Goal: Task Accomplishment & Management: Complete application form

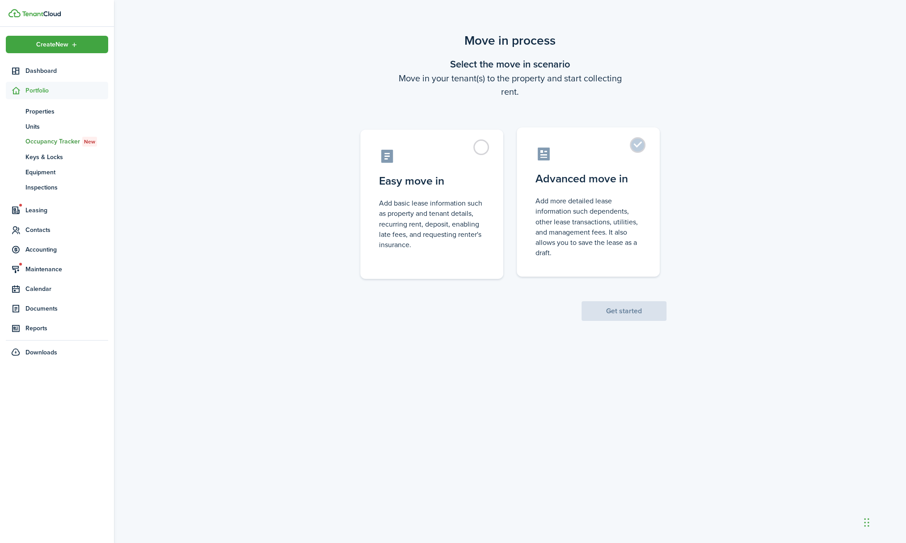
click at [639, 143] on label "Advanced move in Add more detailed lease information such dependents, other lea…" at bounding box center [588, 201] width 143 height 149
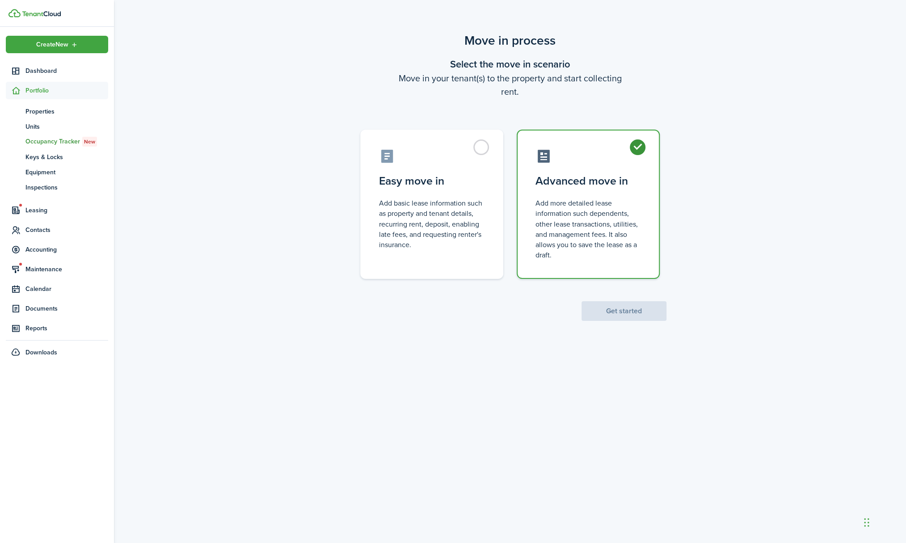
radio input "true"
click at [625, 310] on button "Get started" at bounding box center [623, 311] width 85 height 20
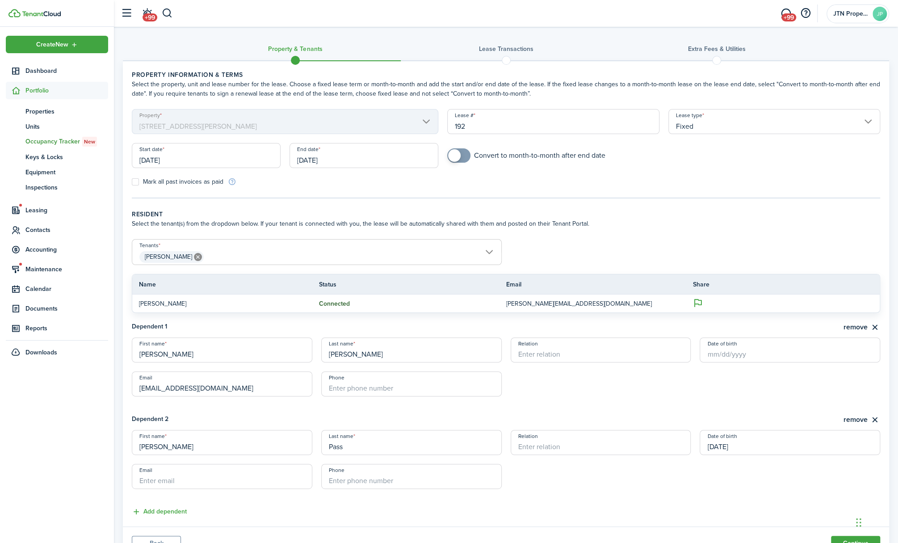
click at [202, 152] on input "[DATE]" at bounding box center [206, 155] width 149 height 25
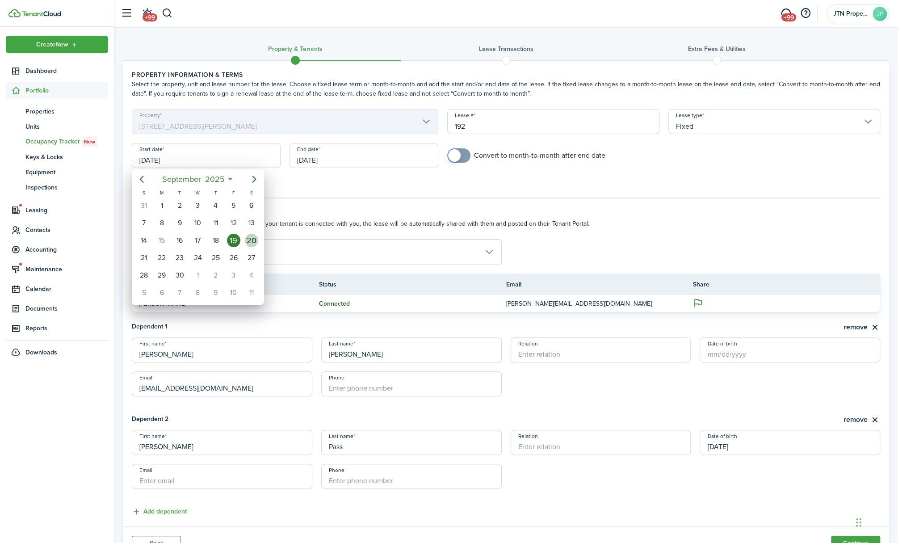
click at [253, 237] on div "20" at bounding box center [251, 240] width 13 height 13
type input "[DATE]"
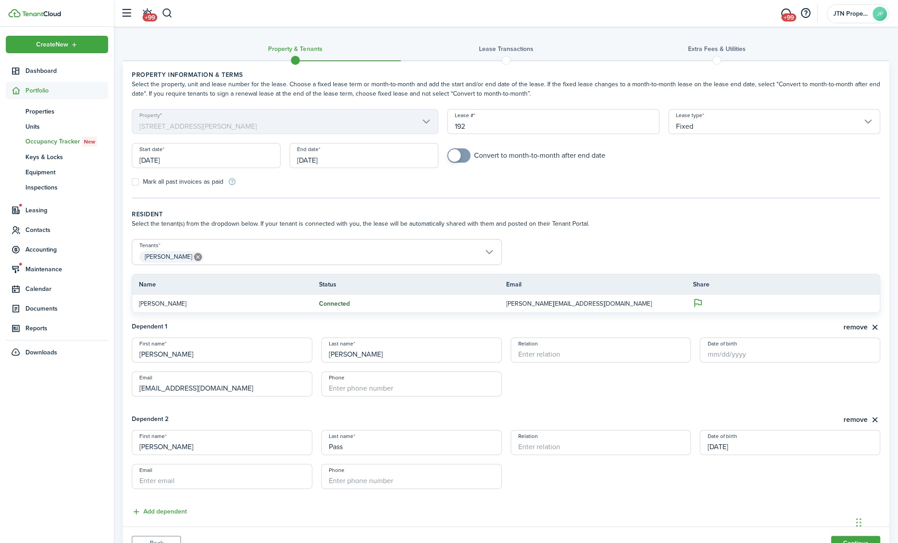
click at [345, 149] on input "[DATE]" at bounding box center [364, 155] width 149 height 25
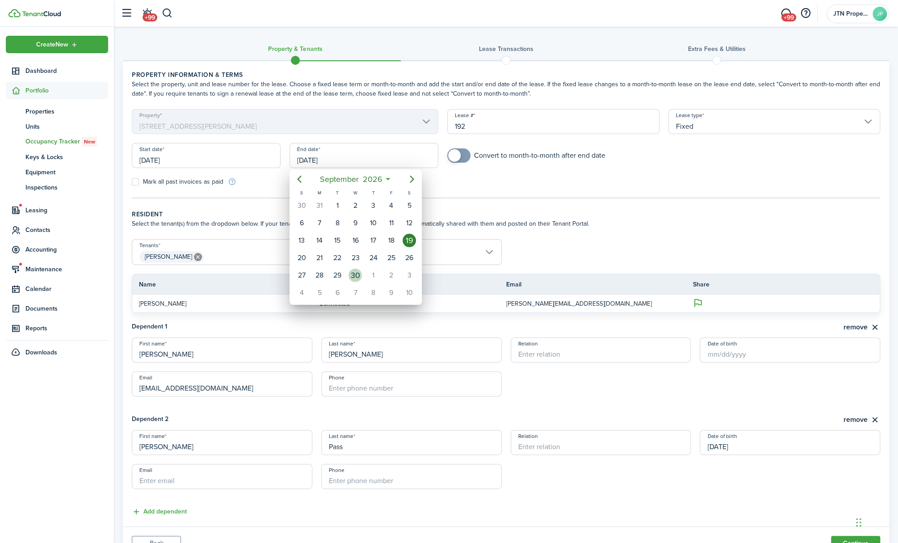
click at [354, 271] on div "30" at bounding box center [355, 275] width 13 height 13
type input "[DATE]"
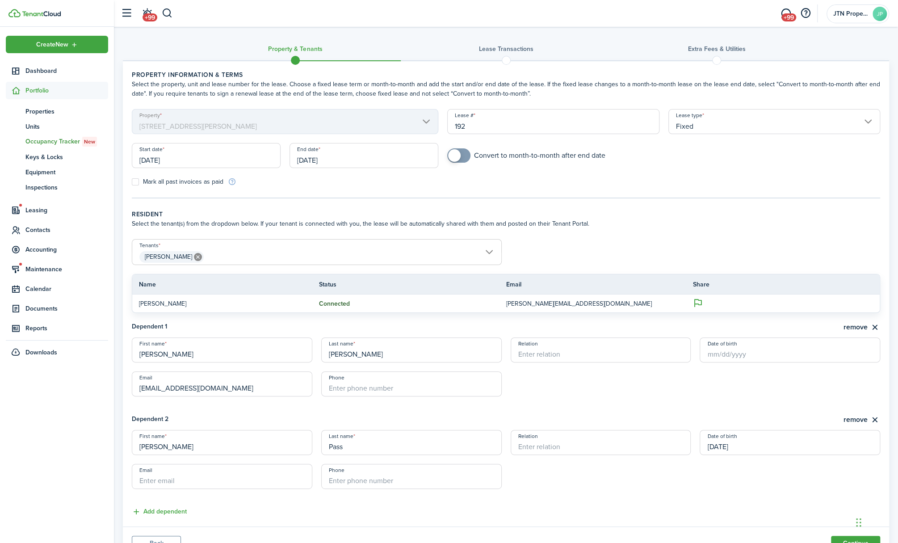
scroll to position [39, 0]
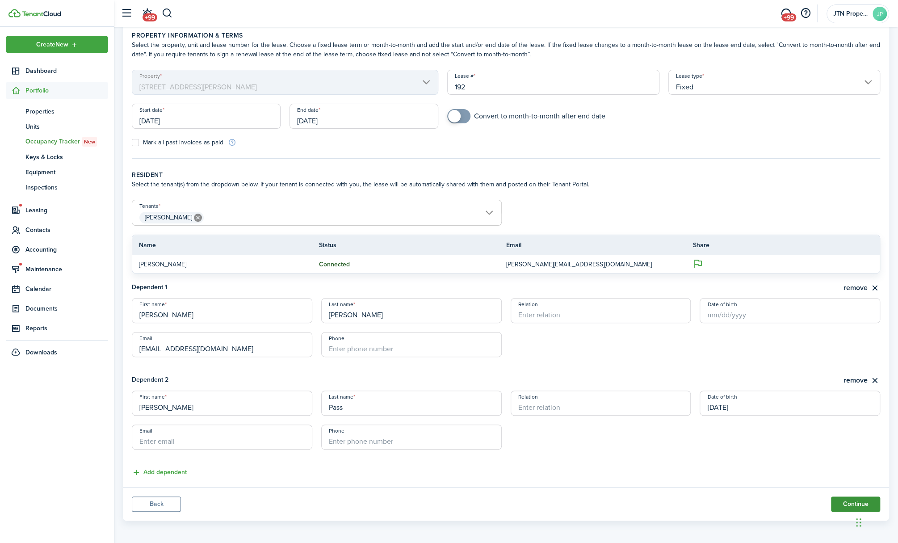
click at [846, 501] on button "Continue" at bounding box center [855, 504] width 49 height 15
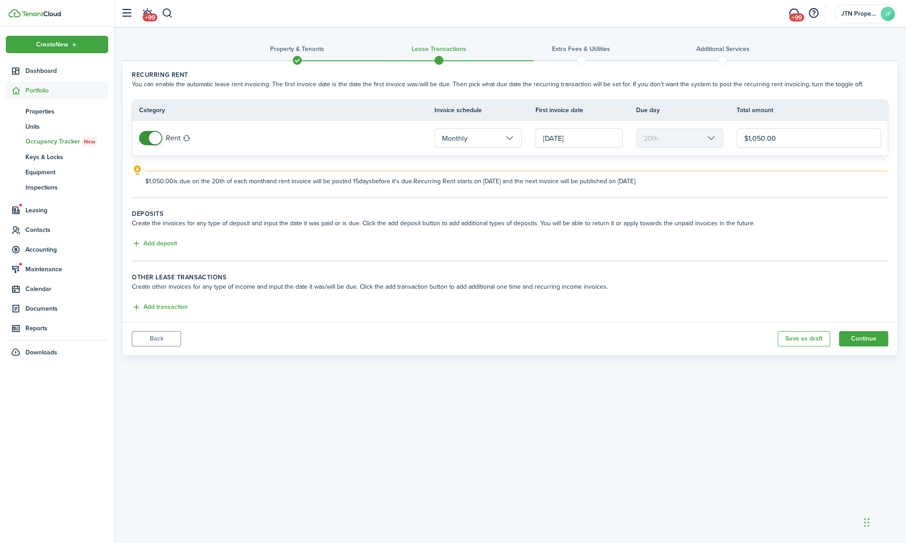
click at [595, 138] on input "[DATE]" at bounding box center [578, 138] width 87 height 20
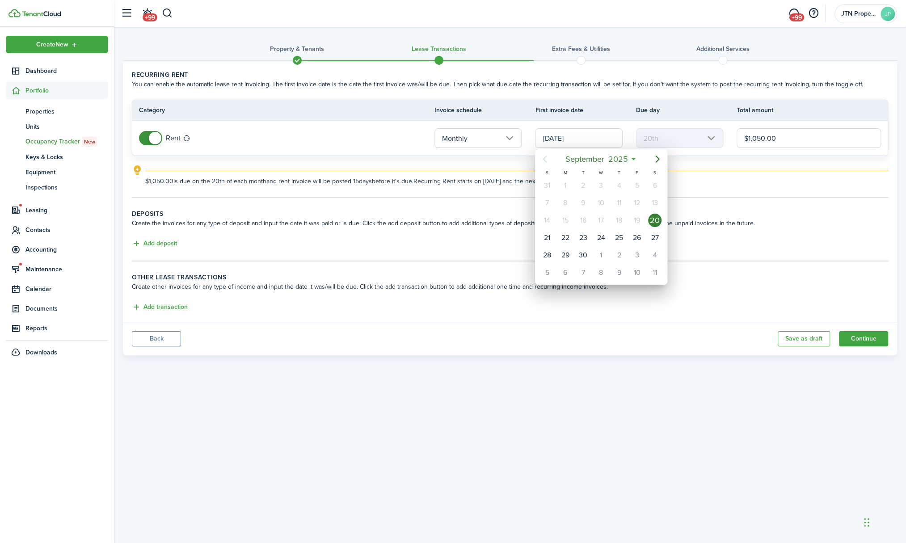
click at [779, 229] on div at bounding box center [452, 271] width 1049 height 686
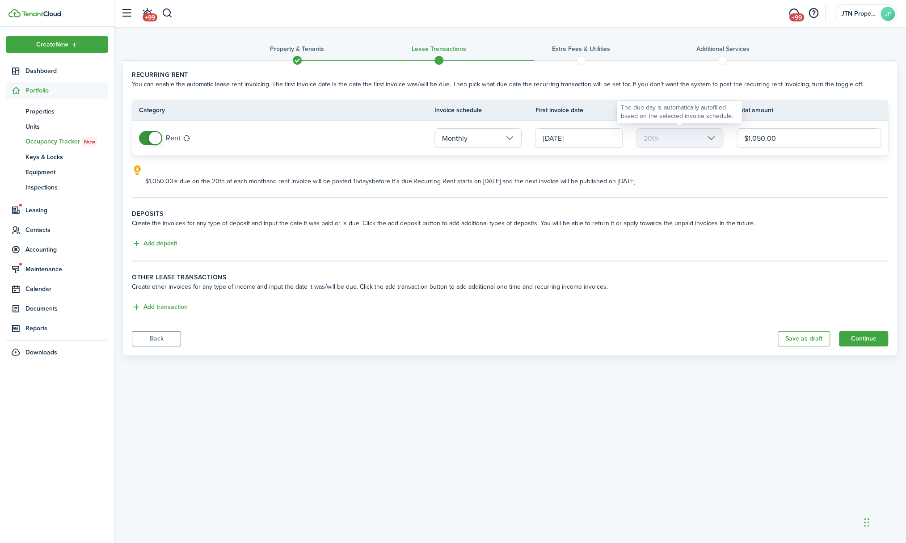
click at [709, 128] on mbsc-scroller "20th" at bounding box center [679, 138] width 87 height 20
click at [709, 139] on mbsc-scroller "20th" at bounding box center [679, 138] width 87 height 20
click at [149, 140] on span at bounding box center [155, 138] width 13 height 13
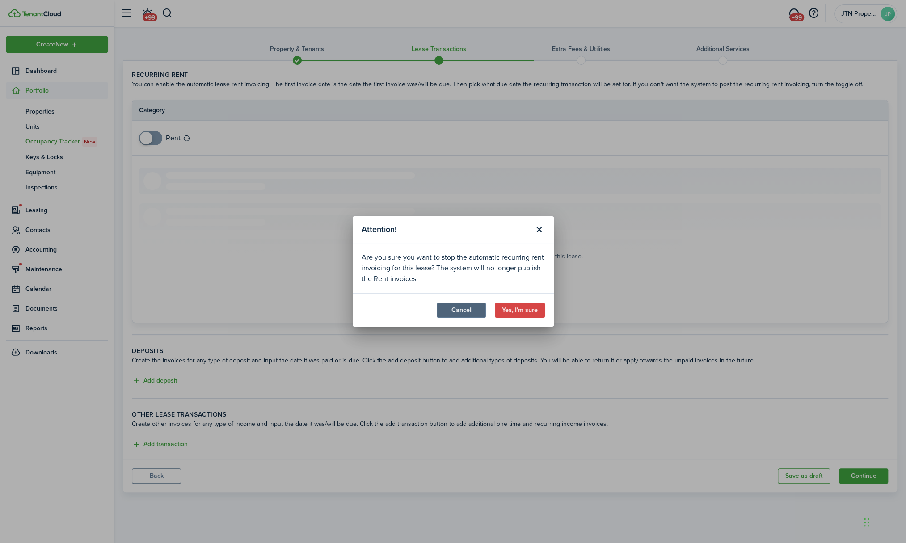
click at [460, 312] on button "Cancel" at bounding box center [461, 310] width 49 height 15
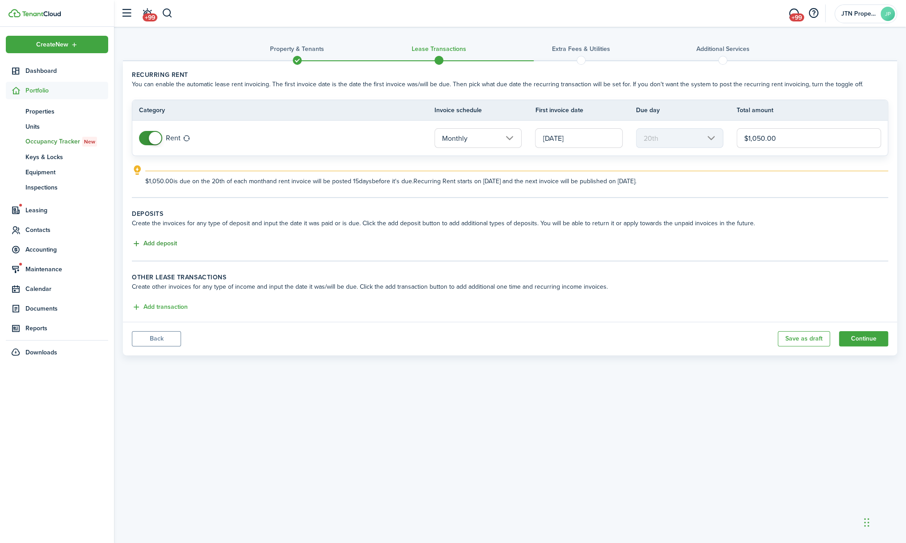
click at [159, 239] on button "Add deposit" at bounding box center [154, 244] width 45 height 10
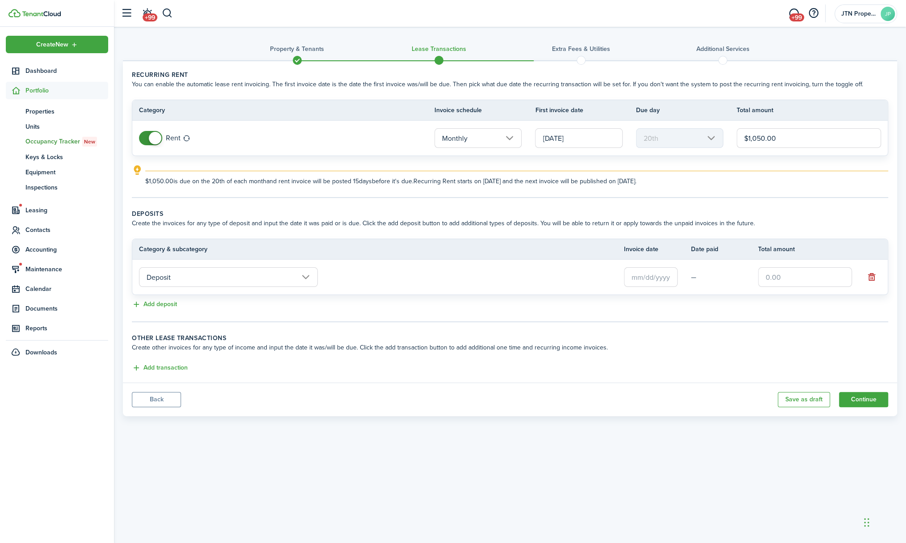
click at [303, 274] on input "Deposit" at bounding box center [228, 277] width 179 height 20
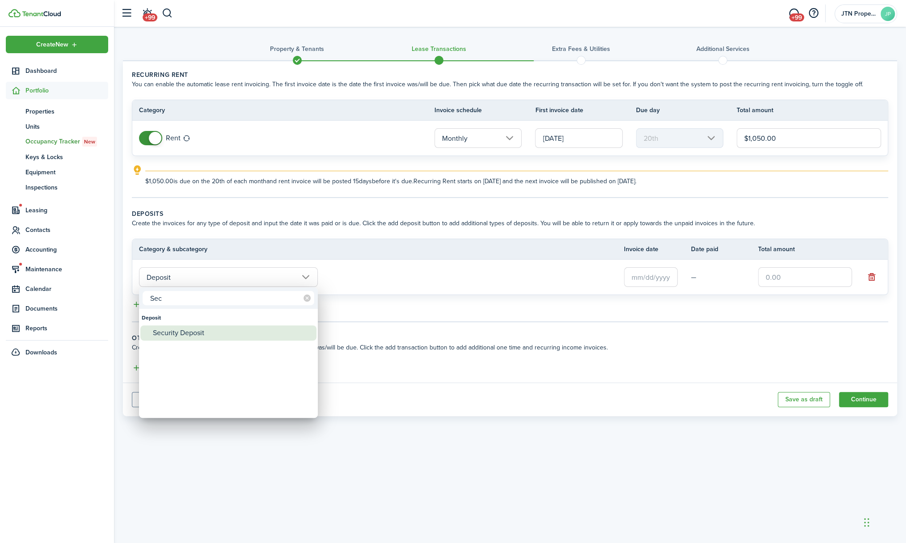
type input "Sec"
click at [219, 330] on div "Security Deposit" at bounding box center [232, 332] width 158 height 15
type input "Deposit / Security Deposit"
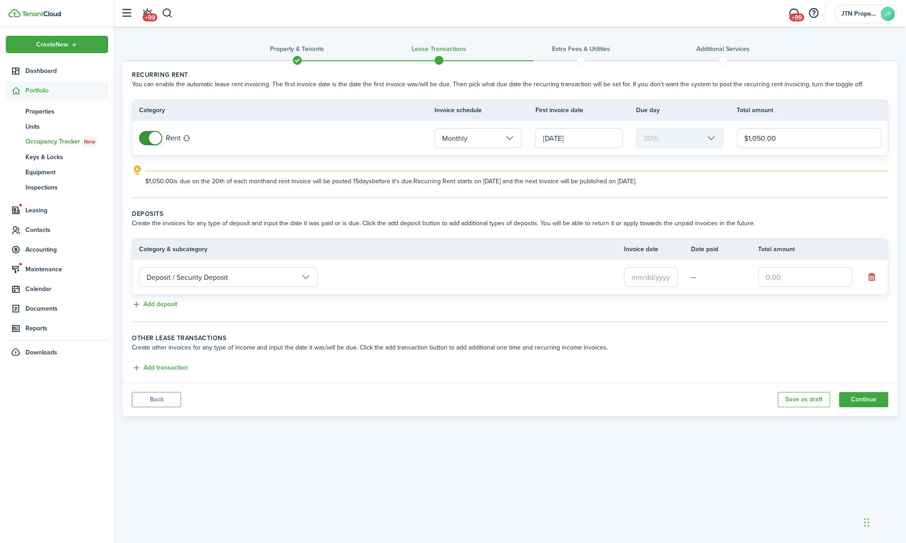
click at [636, 273] on input "text" at bounding box center [651, 277] width 54 height 20
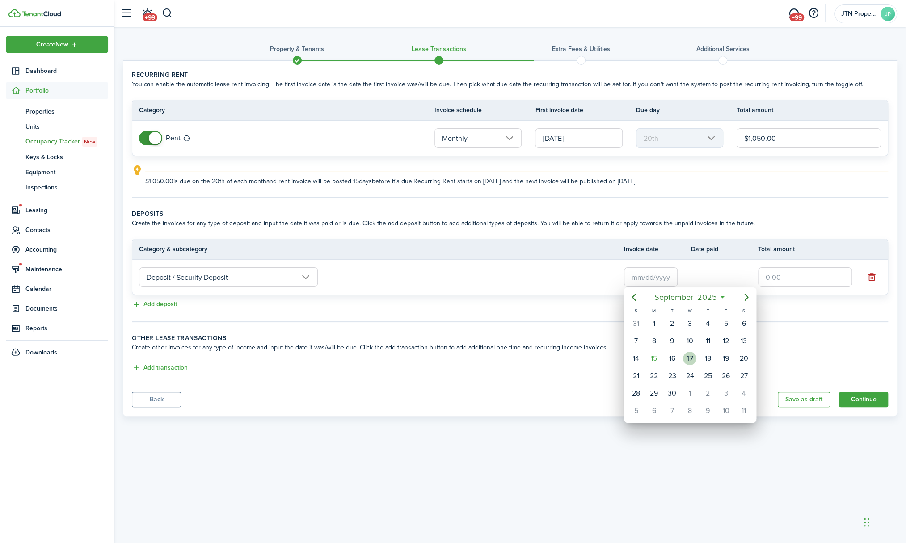
click at [683, 354] on div "17" at bounding box center [689, 358] width 13 height 13
type input "[DATE]"
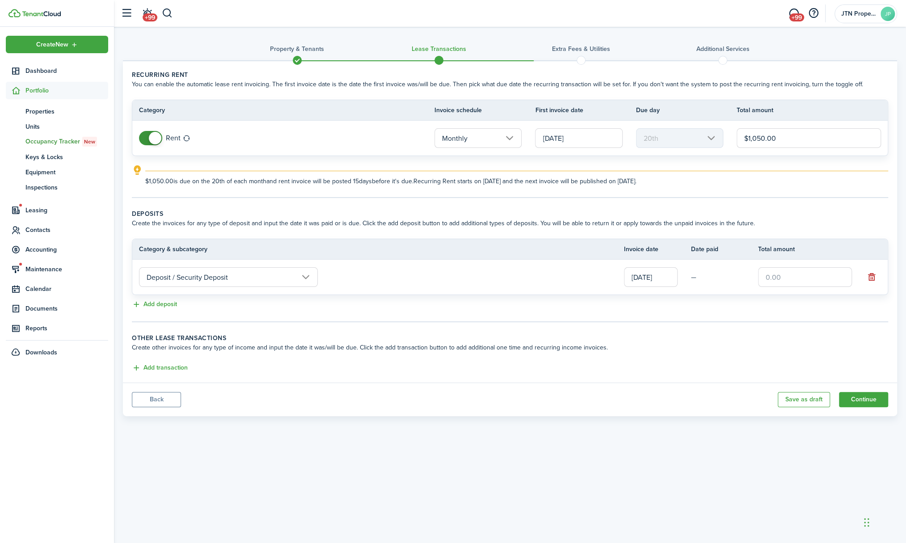
click at [781, 279] on input "text" at bounding box center [805, 277] width 94 height 20
type input "$1,050.00"
click at [727, 333] on wizard-step-header-title "Other lease transactions" at bounding box center [510, 337] width 756 height 9
click at [169, 363] on button "Add transaction" at bounding box center [160, 368] width 56 height 10
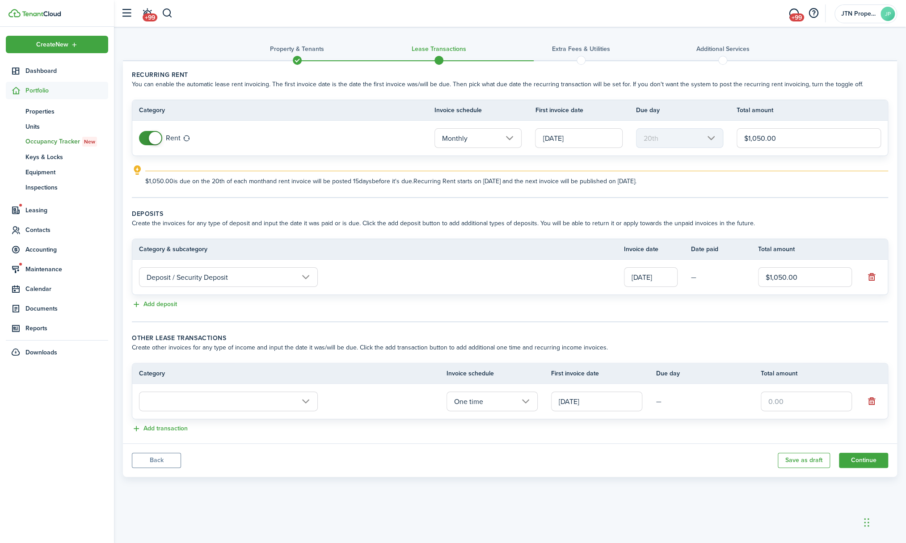
click at [224, 395] on input "text" at bounding box center [228, 402] width 179 height 20
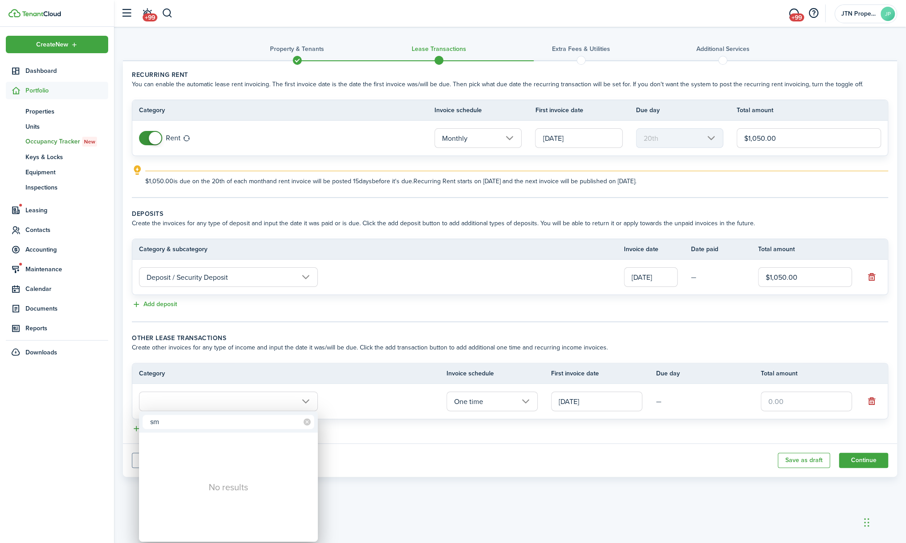
type input "s"
click at [396, 443] on div at bounding box center [452, 271] width 1049 height 686
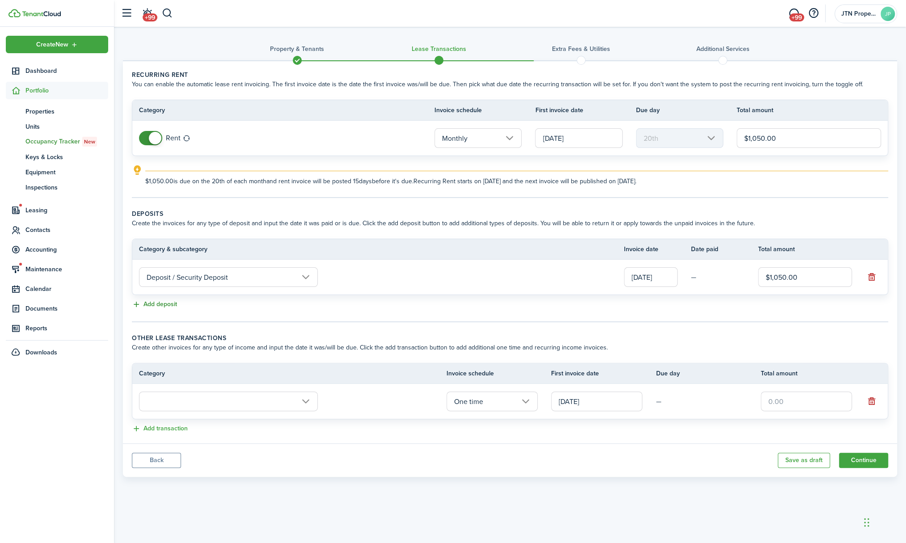
click at [151, 303] on button "Add deposit" at bounding box center [154, 304] width 45 height 10
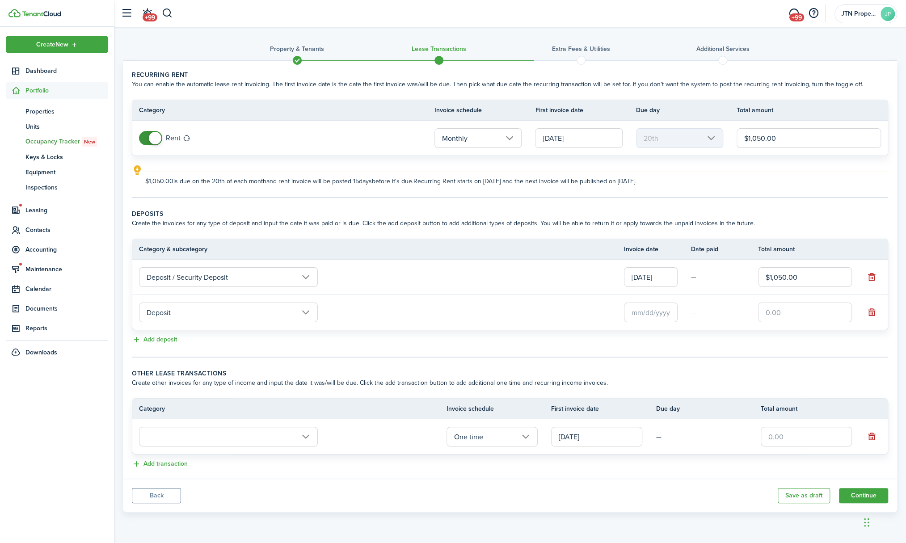
click at [219, 312] on input "Deposit" at bounding box center [228, 313] width 179 height 20
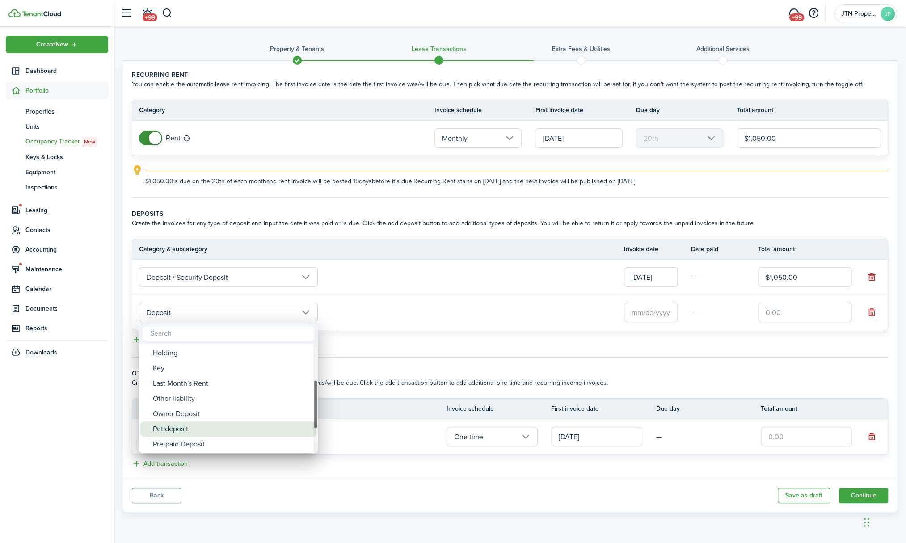
click at [198, 428] on div "Pet deposit" at bounding box center [232, 428] width 158 height 15
type input "Deposit / Pet deposit"
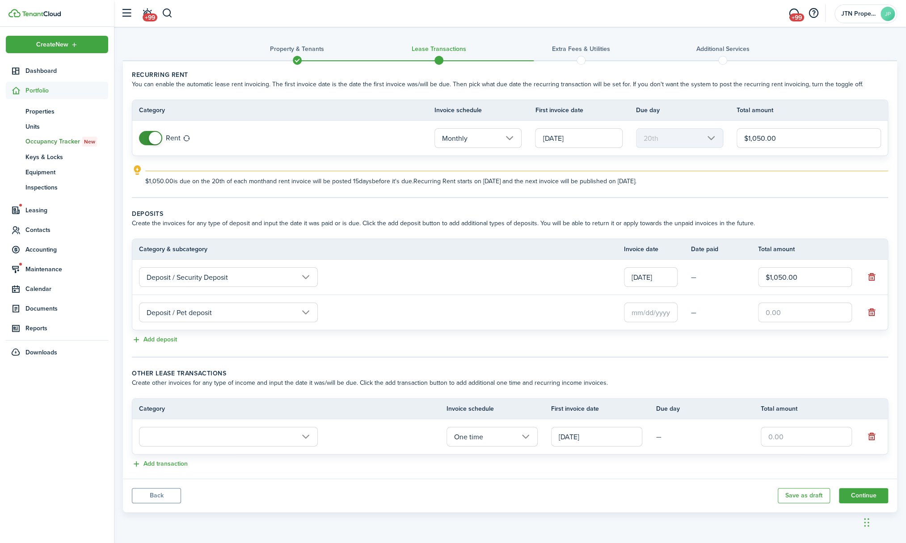
click at [660, 315] on input "text" at bounding box center [651, 313] width 54 height 20
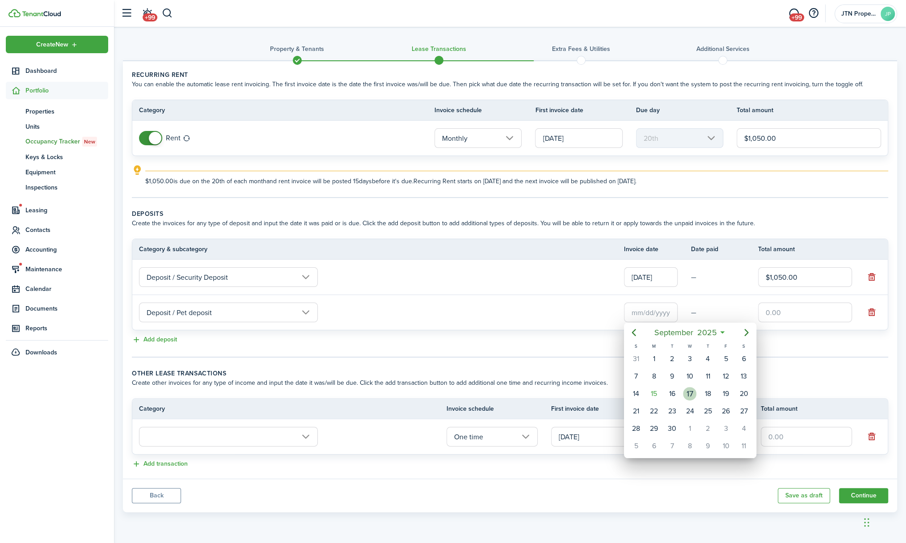
click at [691, 394] on div "17" at bounding box center [689, 393] width 13 height 13
type input "[DATE]"
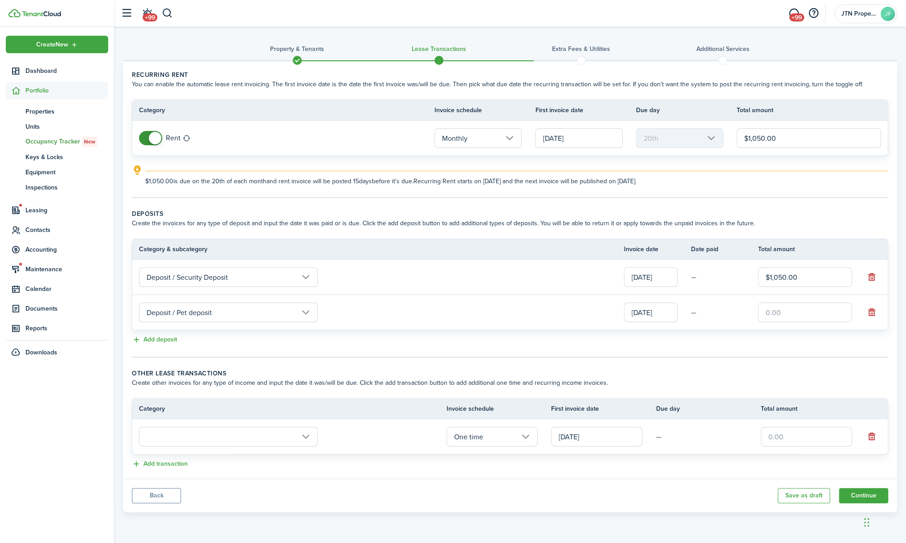
click at [767, 311] on input "text" at bounding box center [805, 313] width 94 height 20
type input "$200.00"
click at [743, 341] on div "Add deposit" at bounding box center [510, 340] width 756 height 11
click at [415, 350] on tc-wizard-step "Deposits Create the invoices for any type of deposit and input the date it was …" at bounding box center [510, 283] width 756 height 148
click at [303, 437] on input "text" at bounding box center [228, 437] width 179 height 20
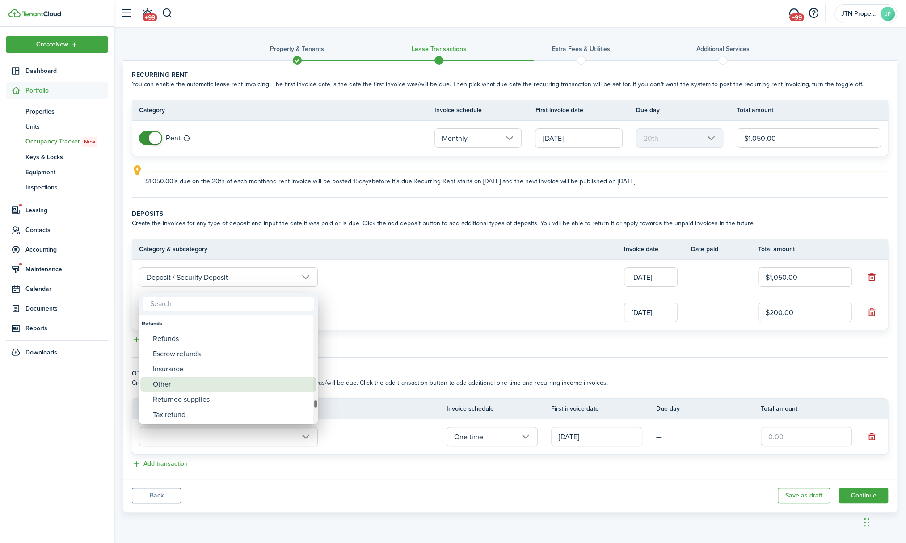
click at [240, 377] on div "Other" at bounding box center [232, 384] width 158 height 15
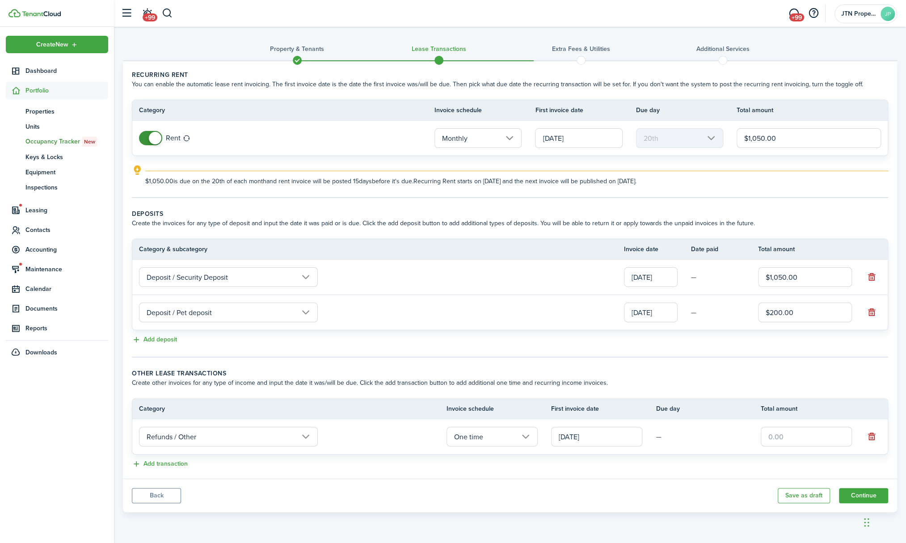
click at [297, 436] on input "Refunds / Other" at bounding box center [228, 437] width 179 height 20
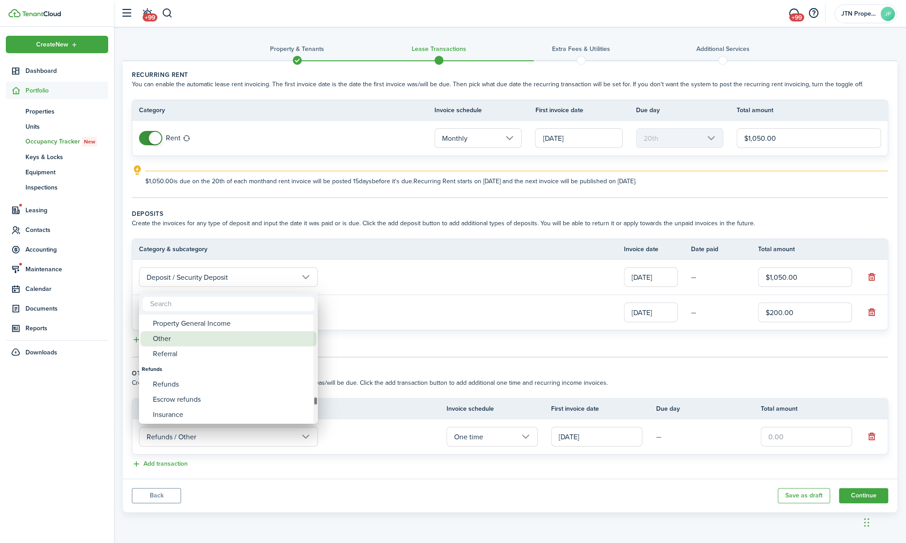
click at [196, 344] on div "Other" at bounding box center [232, 338] width 158 height 15
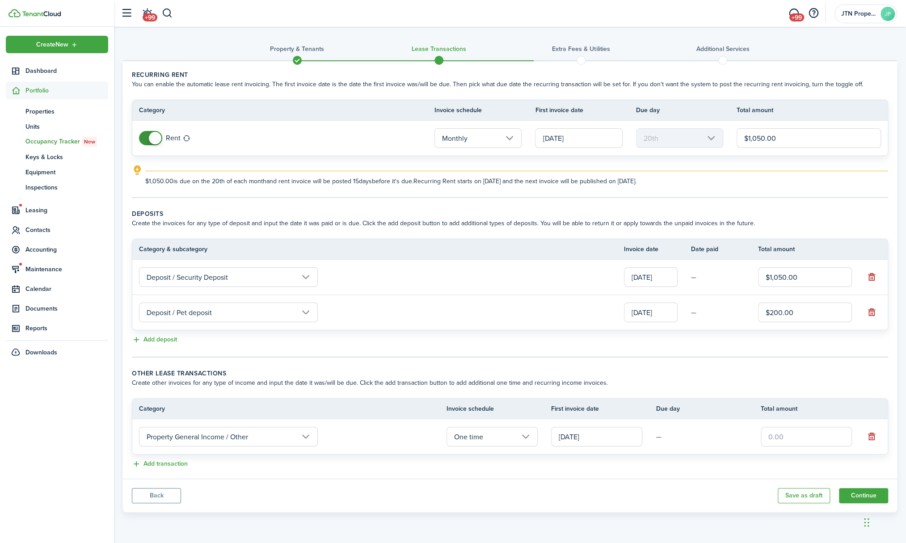
click at [307, 435] on input "Property General Income / Other" at bounding box center [228, 437] width 179 height 20
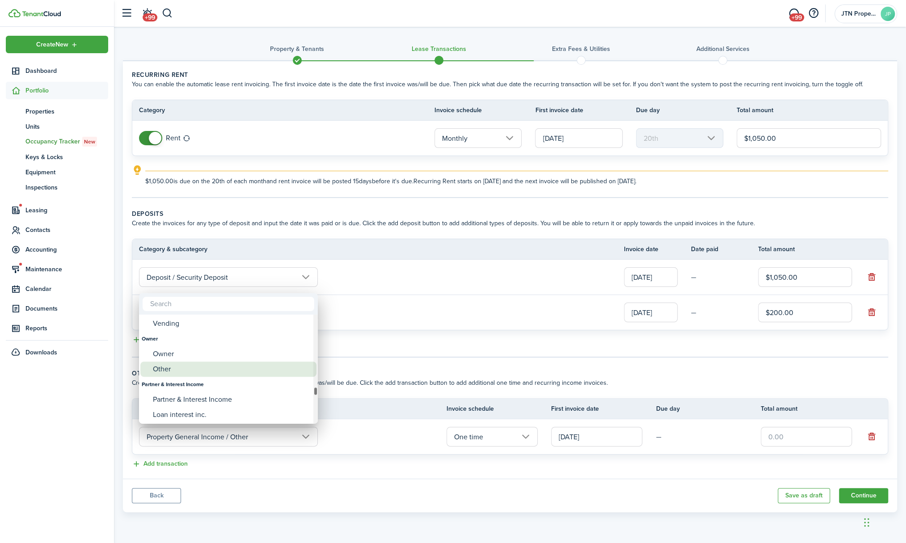
click at [170, 366] on div "Other" at bounding box center [232, 369] width 158 height 15
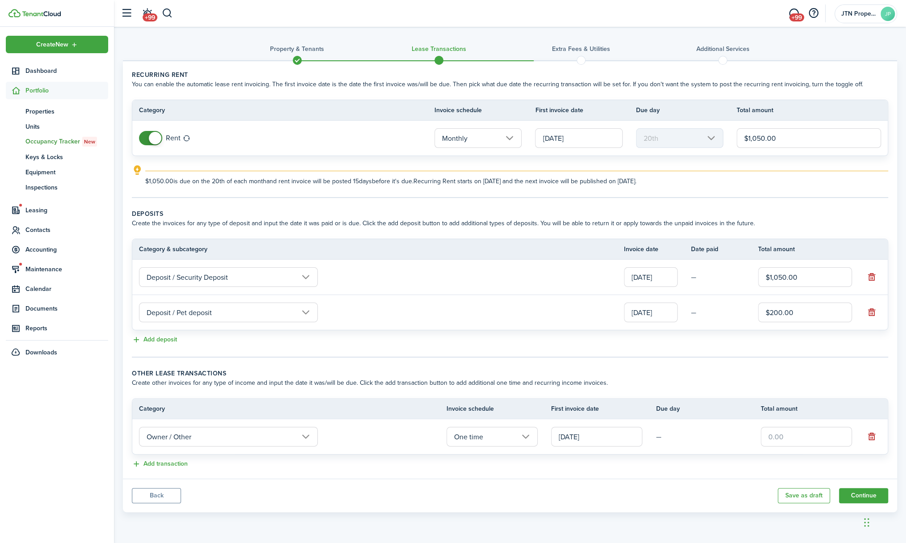
click at [298, 437] on input "Owner / Other" at bounding box center [228, 437] width 179 height 20
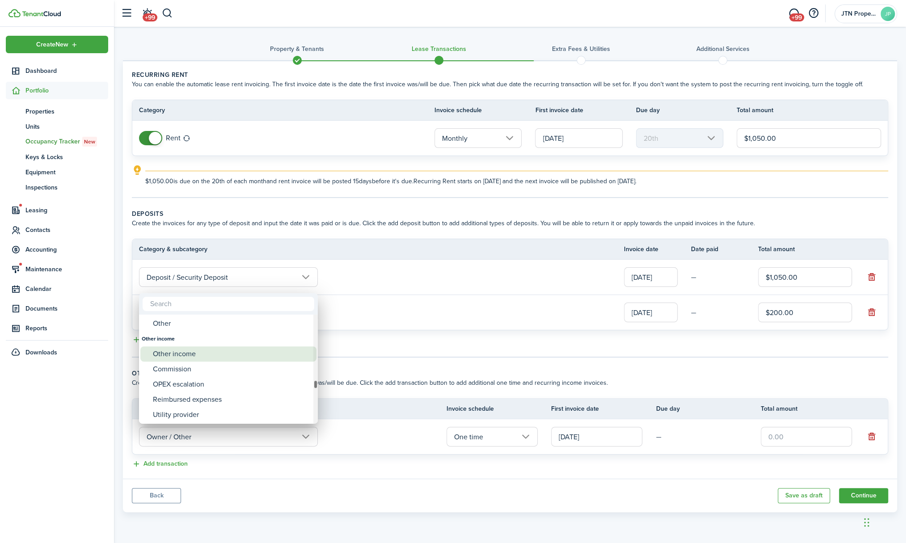
click at [193, 347] on div "Other income" at bounding box center [232, 353] width 158 height 15
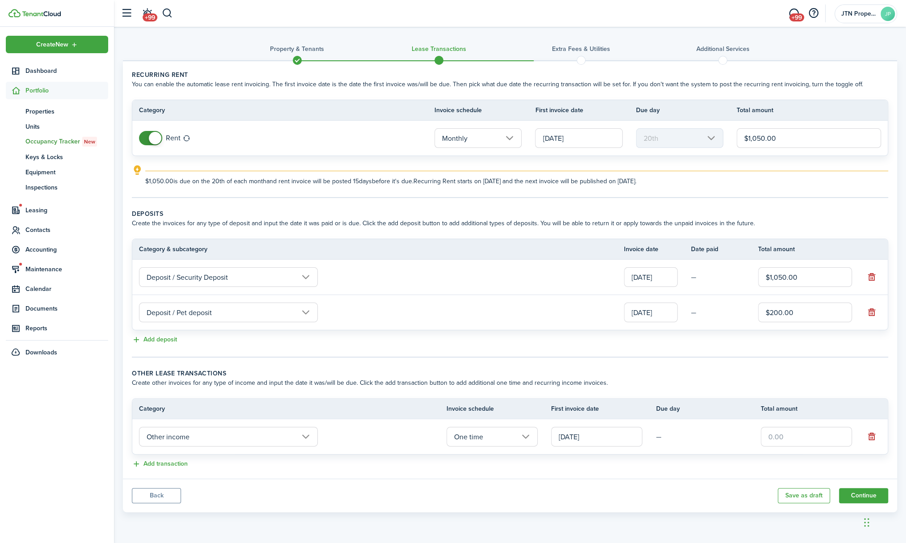
click at [311, 434] on input "Other income" at bounding box center [228, 437] width 179 height 20
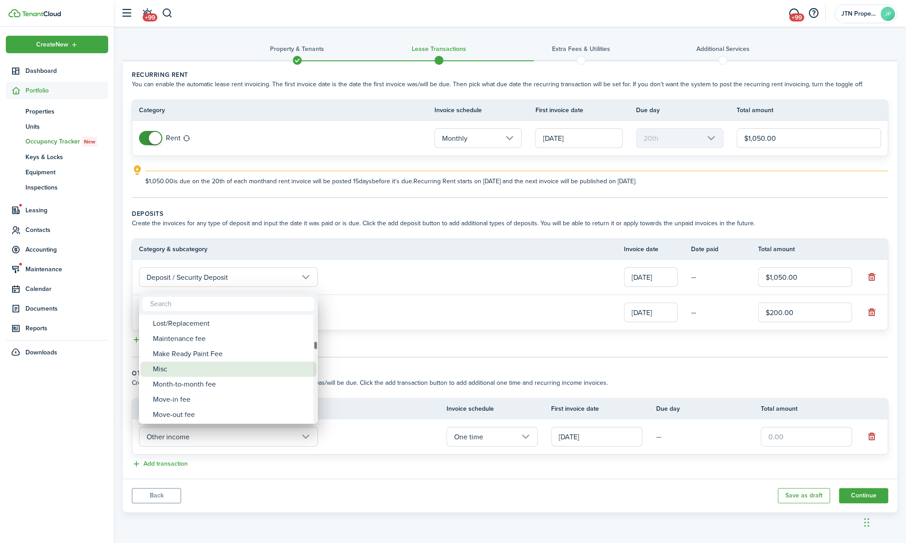
click at [260, 367] on div "Misc" at bounding box center [232, 369] width 158 height 15
type input "Tenant charges & fees / Misc"
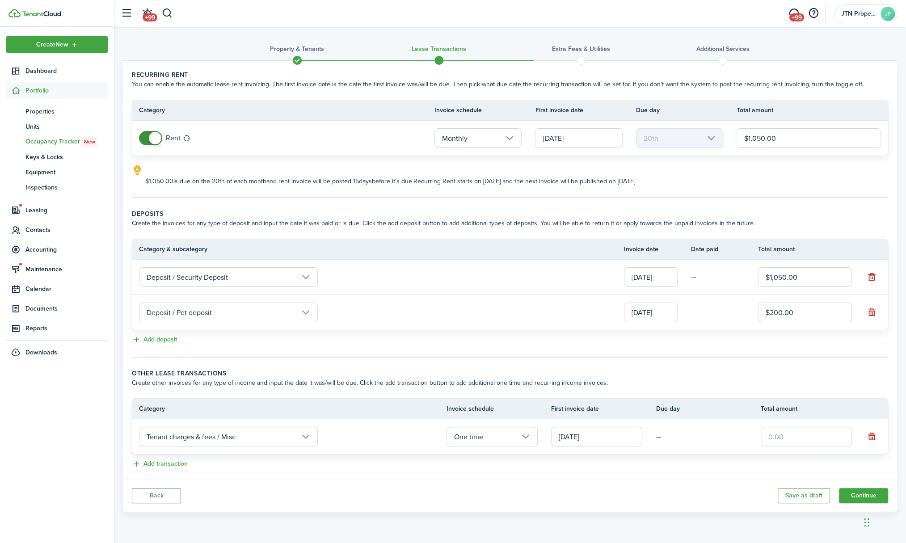
click at [530, 438] on input "One time" at bounding box center [491, 437] width 91 height 20
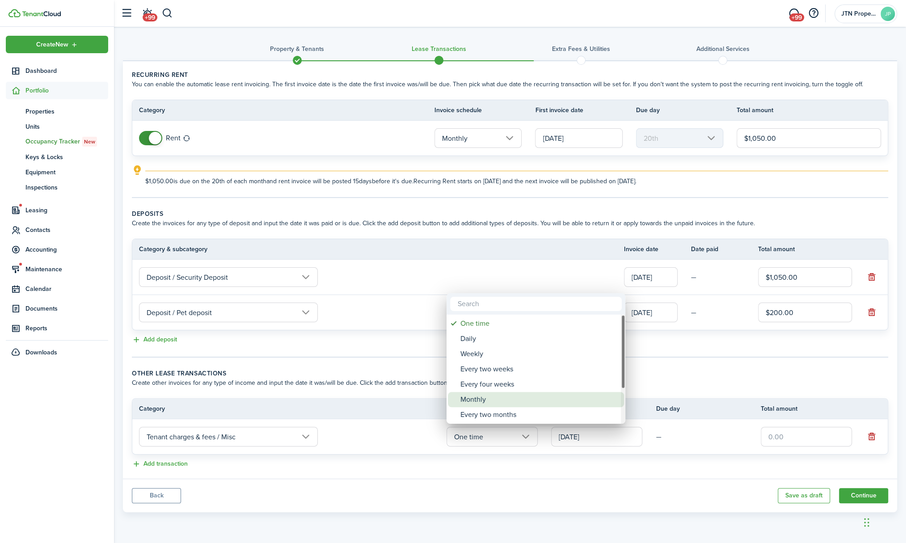
click at [501, 399] on div "Monthly" at bounding box center [539, 399] width 158 height 15
type input "Monthly"
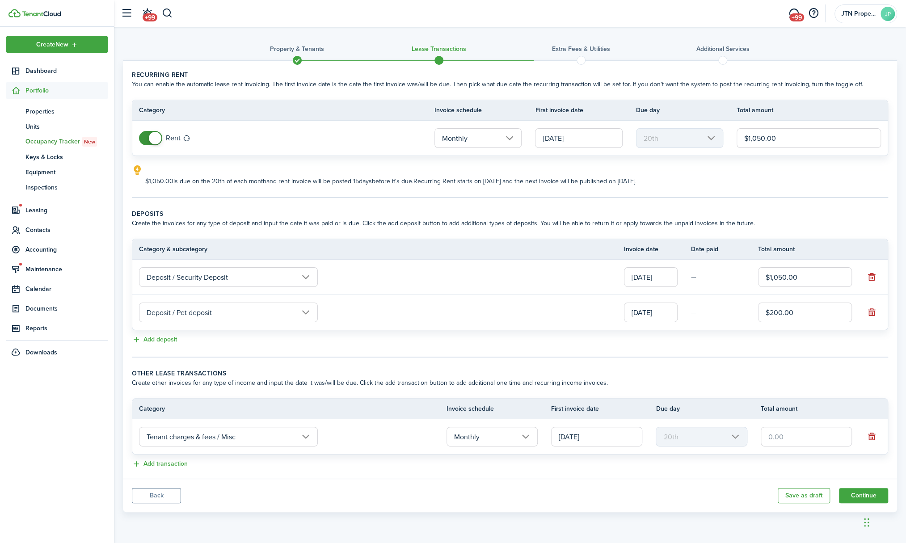
click at [799, 432] on input "text" at bounding box center [806, 437] width 91 height 20
type input "$50.00"
click at [756, 479] on panel-main-footer "Back Save as draft Continue" at bounding box center [510, 496] width 774 height 34
click at [864, 489] on button "Continue" at bounding box center [863, 495] width 49 height 15
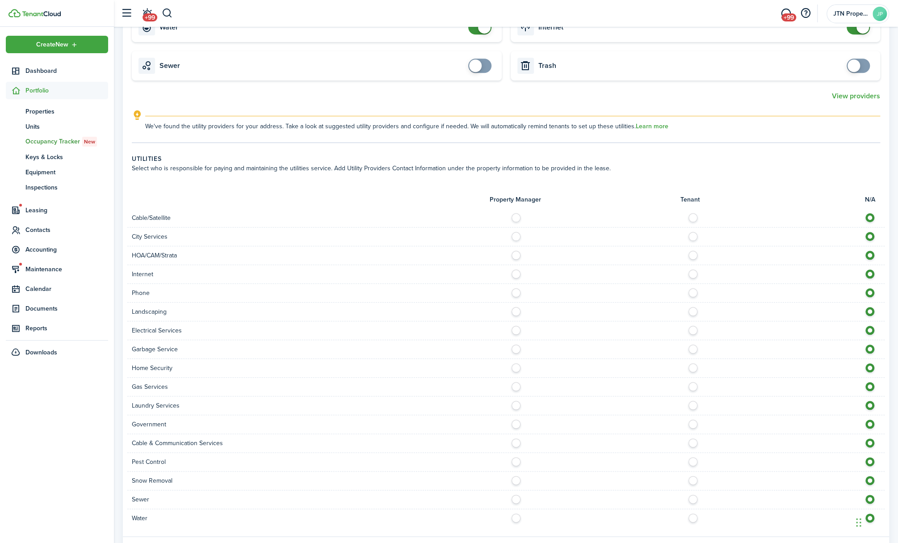
scroll to position [497, 0]
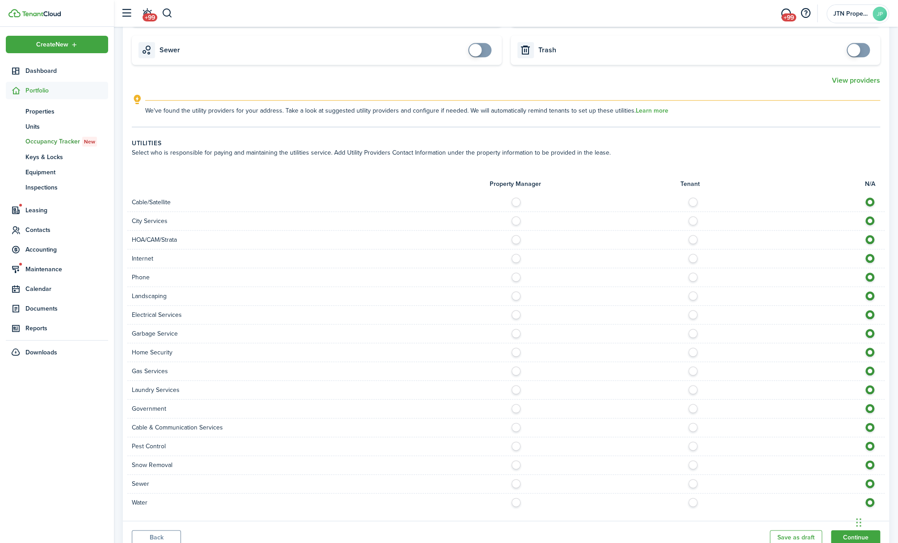
click at [694, 193] on div "Cable/Satellite" at bounding box center [506, 202] width 758 height 19
click at [691, 198] on label at bounding box center [696, 200] width 16 height 4
radio input "true"
click at [693, 255] on label at bounding box center [696, 256] width 16 height 4
radio input "true"
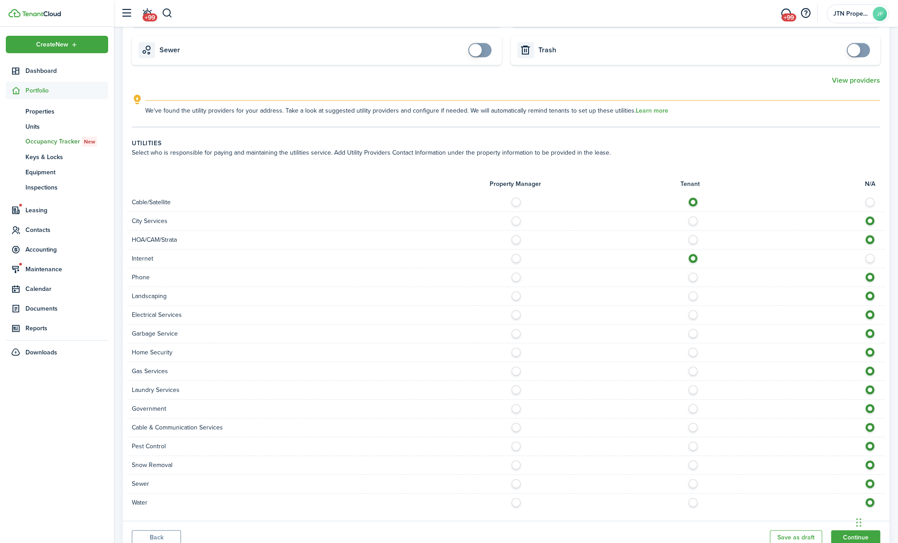
click at [695, 276] on label at bounding box center [696, 275] width 16 height 4
radio input "true"
click at [695, 293] on label at bounding box center [696, 293] width 16 height 4
radio input "true"
click at [694, 313] on label at bounding box center [696, 312] width 16 height 4
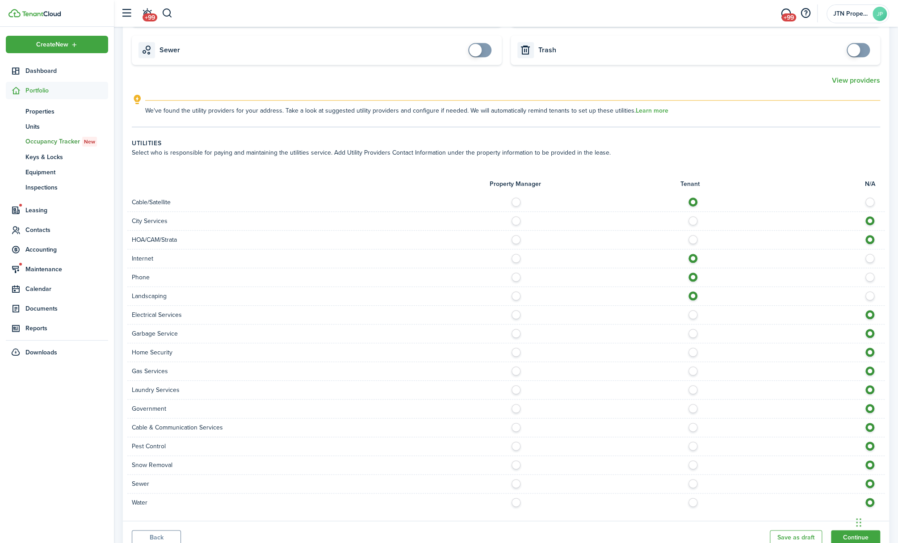
radio input "true"
click at [693, 332] on label at bounding box center [696, 331] width 16 height 4
radio input "true"
click at [696, 350] on label at bounding box center [696, 350] width 16 height 4
radio input "true"
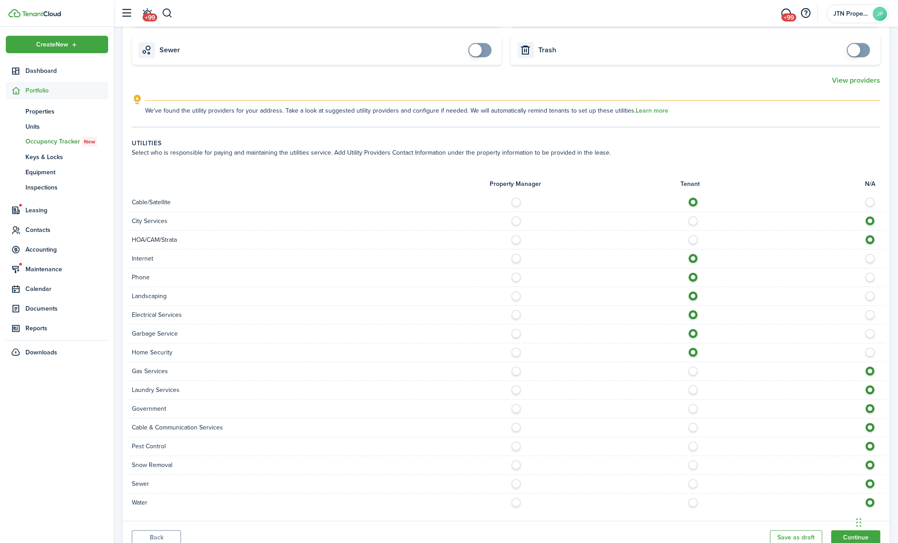
click at [694, 369] on label at bounding box center [696, 368] width 16 height 4
radio input "true"
click at [691, 388] on label at bounding box center [696, 387] width 16 height 4
radio input "true"
click at [692, 423] on label at bounding box center [696, 425] width 16 height 4
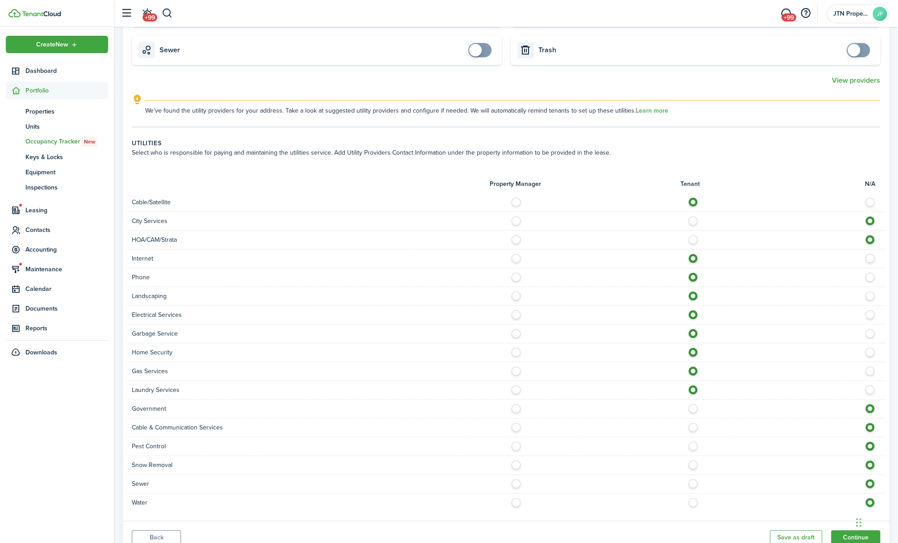
radio input "true"
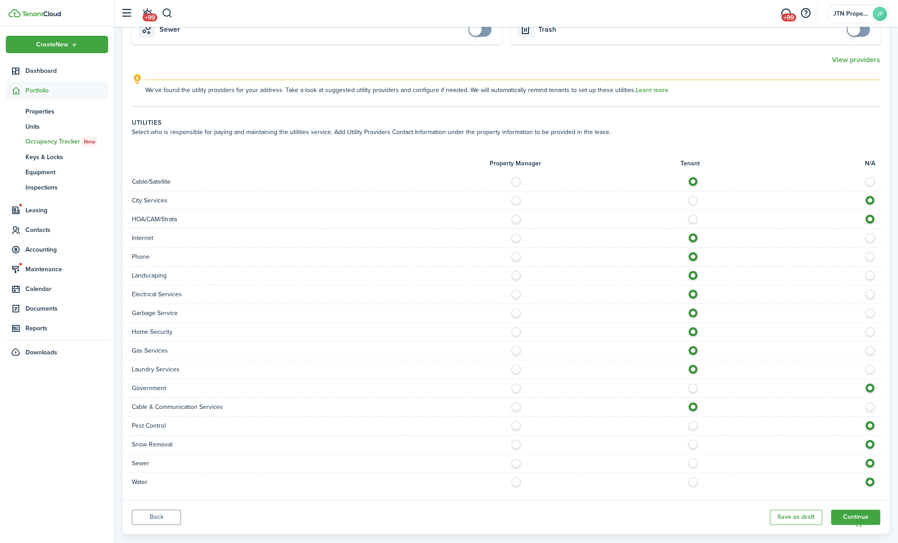
scroll to position [528, 0]
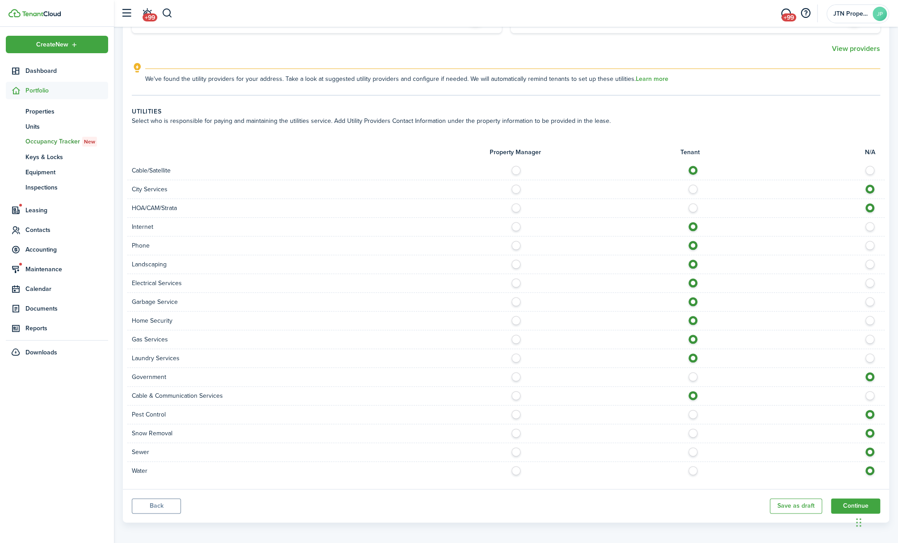
click at [696, 431] on label at bounding box center [696, 431] width 16 height 4
radio input "true"
click at [695, 449] on label at bounding box center [696, 449] width 16 height 4
radio input "true"
click at [693, 471] on label at bounding box center [696, 468] width 16 height 4
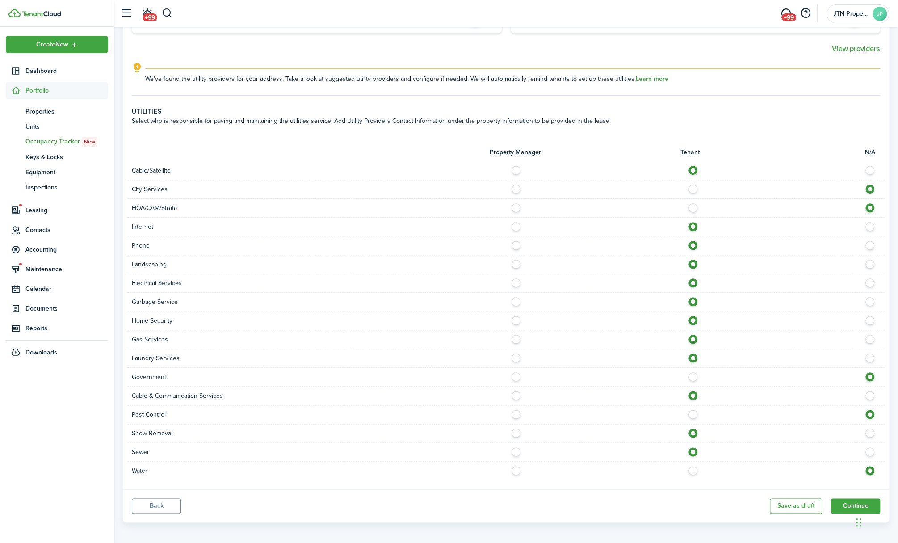
radio input "true"
click at [844, 501] on button "Continue" at bounding box center [855, 505] width 49 height 15
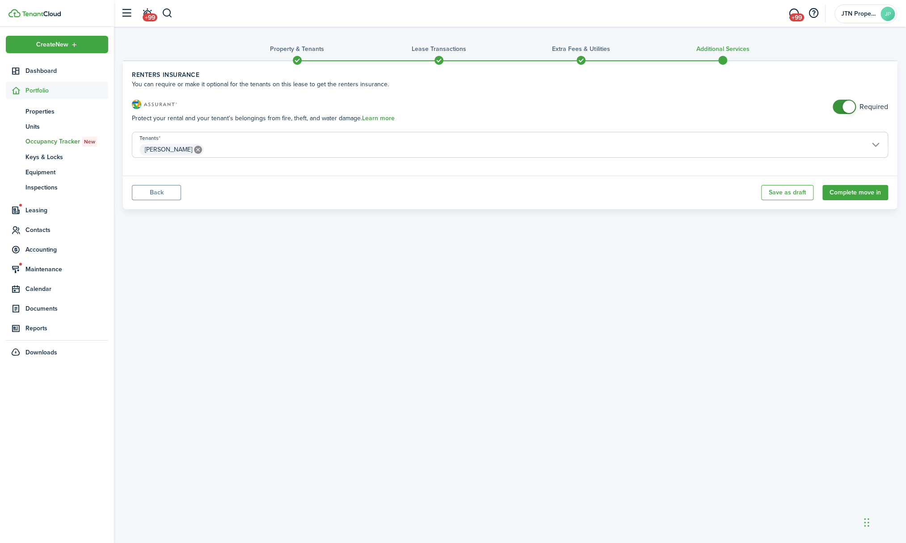
click at [844, 103] on span at bounding box center [848, 107] width 13 height 13
click at [833, 113] on input "checkbox" at bounding box center [860, 107] width 55 height 14
checkbox input "false"
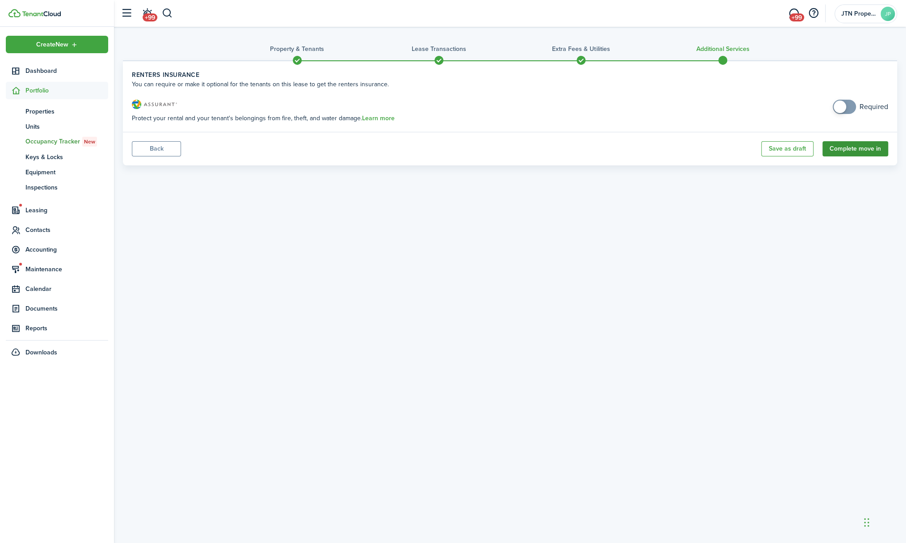
click at [859, 146] on button "Complete move in" at bounding box center [855, 148] width 66 height 15
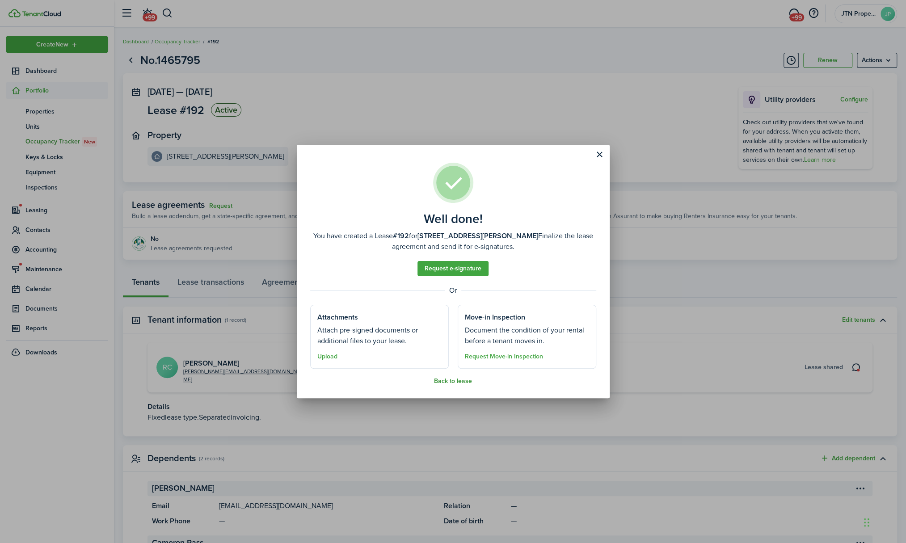
click at [463, 380] on button "Back to lease" at bounding box center [453, 381] width 38 height 7
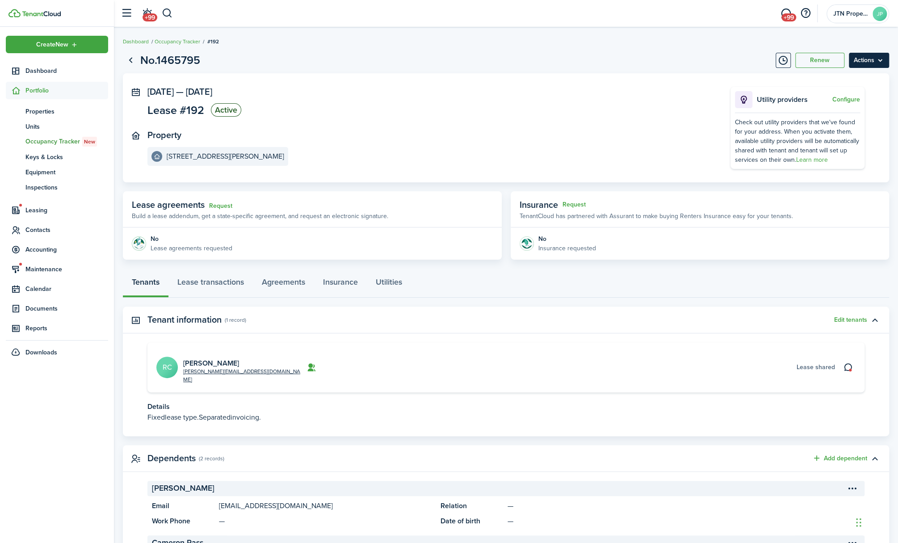
click at [875, 59] on menu-btn "Actions" at bounding box center [869, 60] width 40 height 15
click at [604, 106] on panel-main-section "[DATE] — [DATE] Lease #192 Active" at bounding box center [425, 103] width 556 height 33
click at [878, 59] on menu-btn "Actions" at bounding box center [869, 60] width 40 height 15
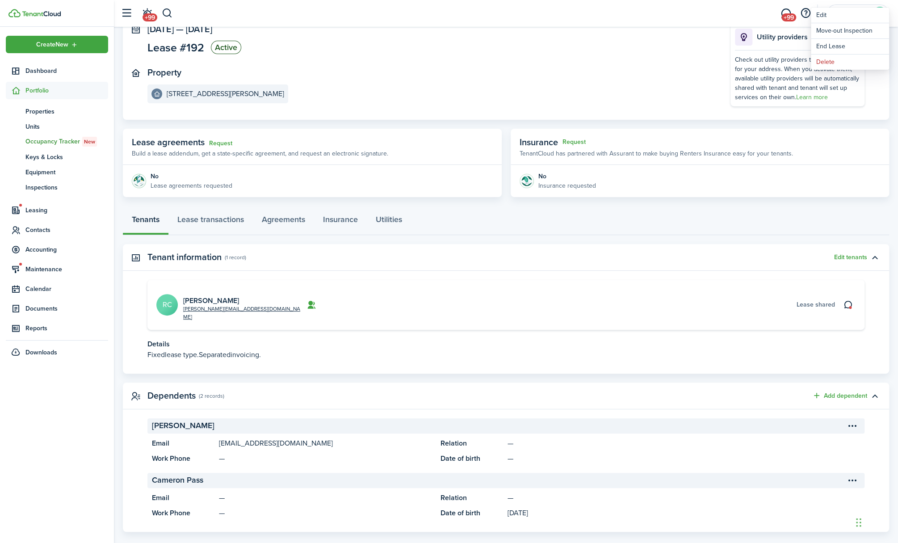
scroll to position [64, 0]
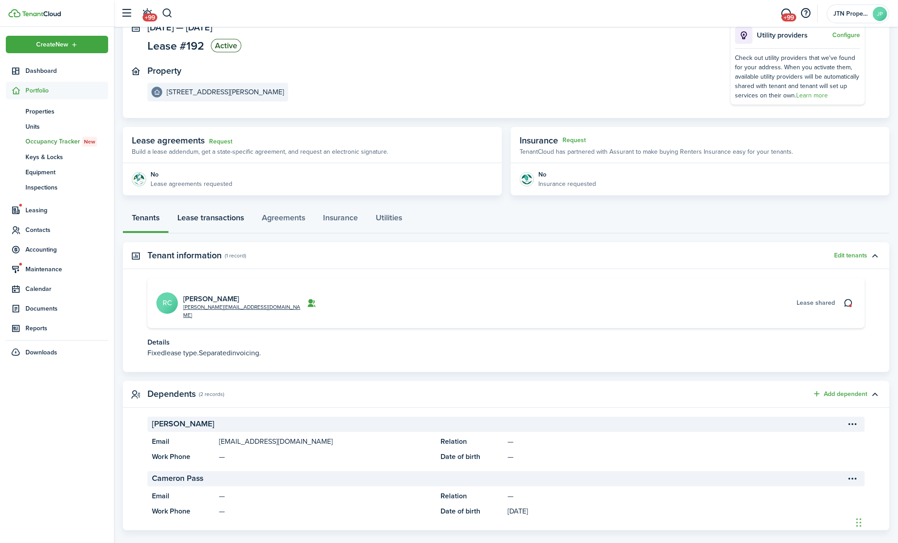
click at [217, 216] on link "Lease transactions" at bounding box center [210, 219] width 84 height 27
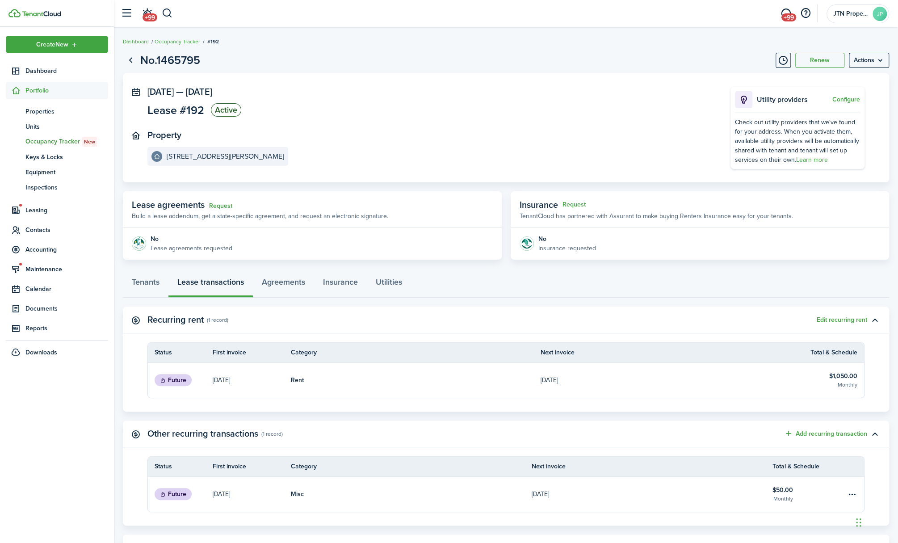
scroll to position [94, 0]
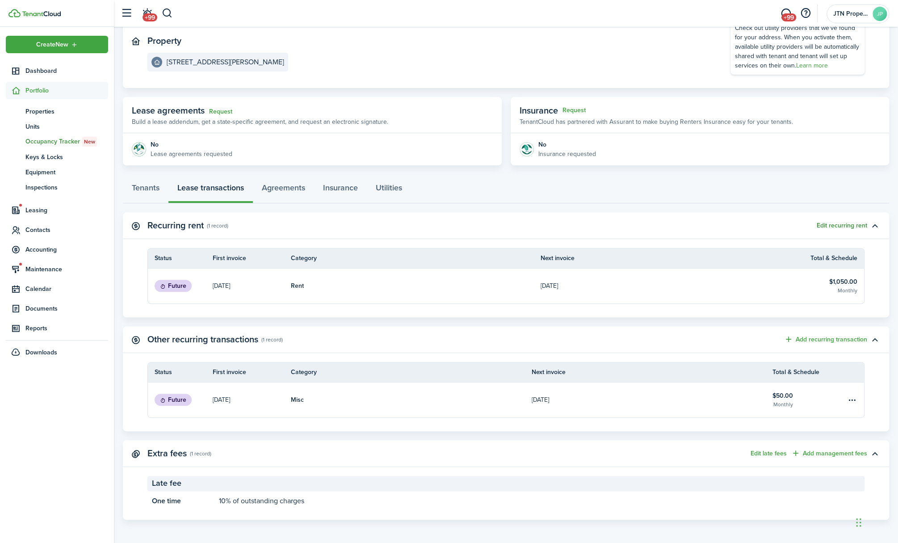
click at [857, 228] on button "Edit recurring rent" at bounding box center [842, 225] width 51 height 7
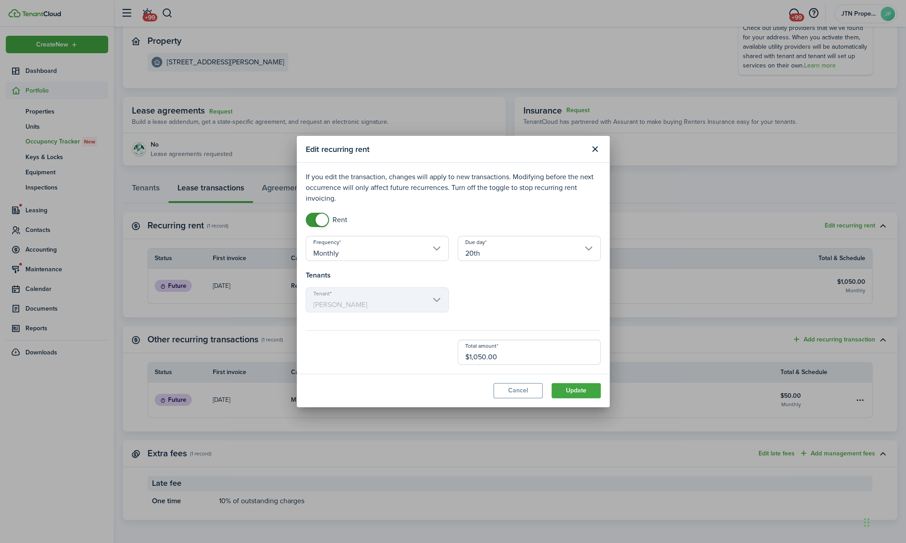
click at [584, 251] on input "20th" at bounding box center [529, 248] width 143 height 25
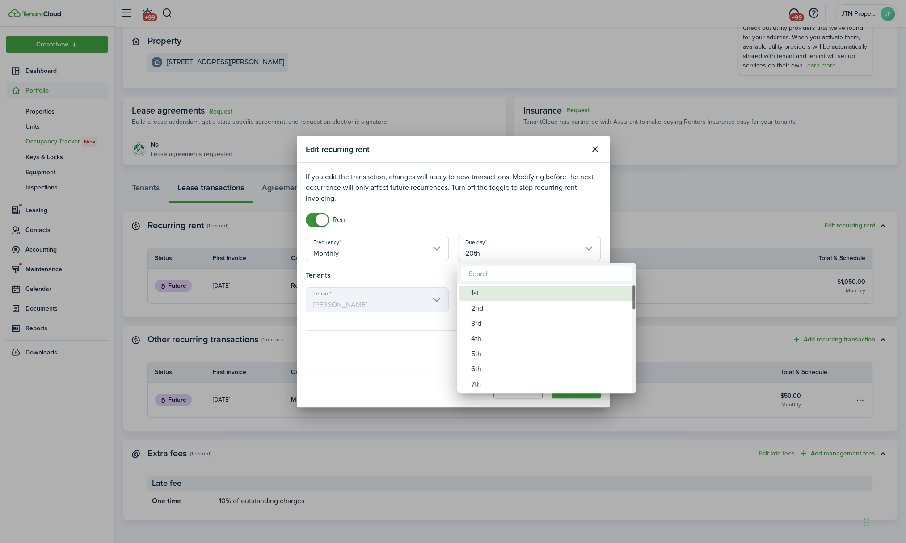
click at [510, 294] on div "1st" at bounding box center [550, 293] width 158 height 15
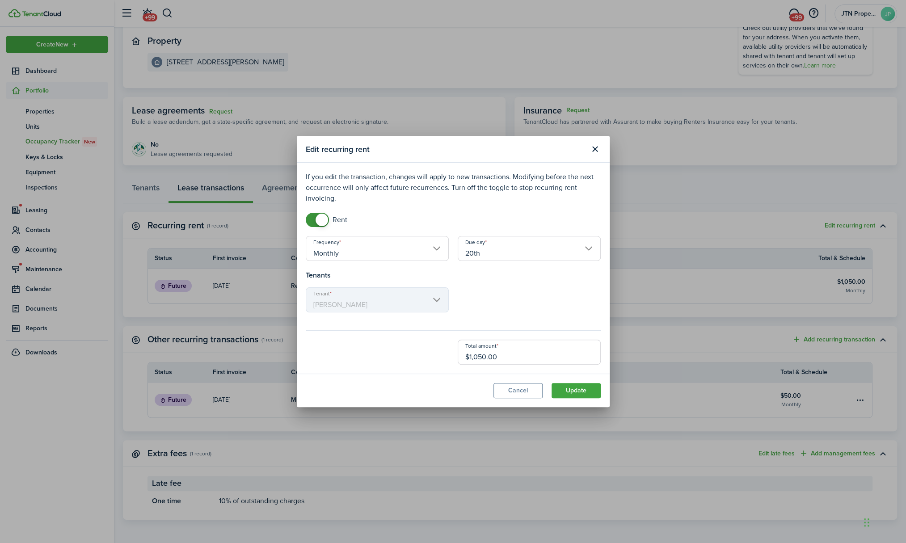
type input "1st"
click at [572, 389] on button "Update" at bounding box center [576, 390] width 49 height 15
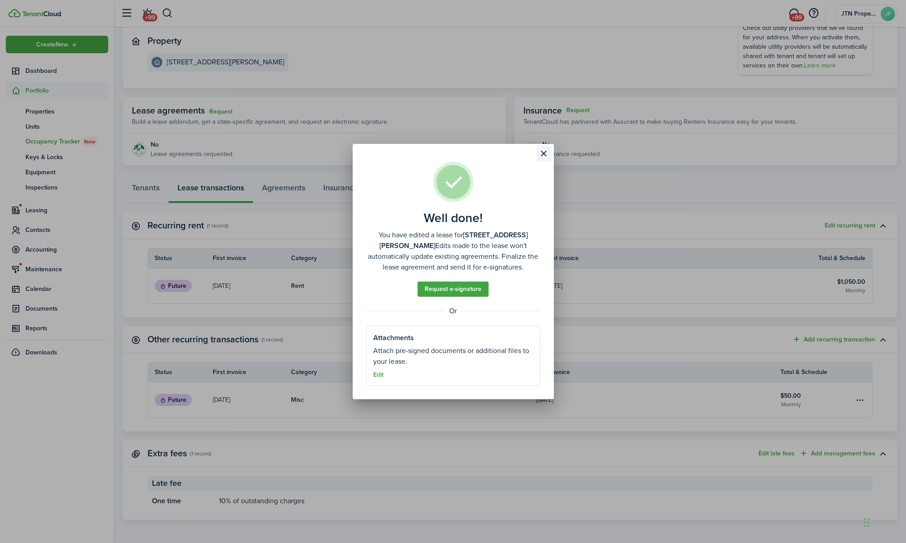
click at [542, 152] on button "Close modal" at bounding box center [543, 153] width 15 height 15
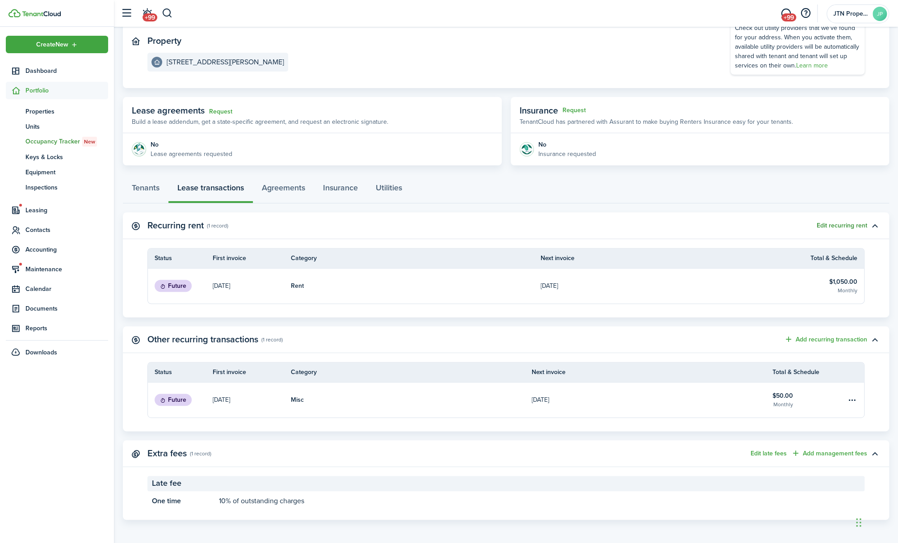
click at [842, 225] on button "Edit recurring rent" at bounding box center [842, 225] width 51 height 7
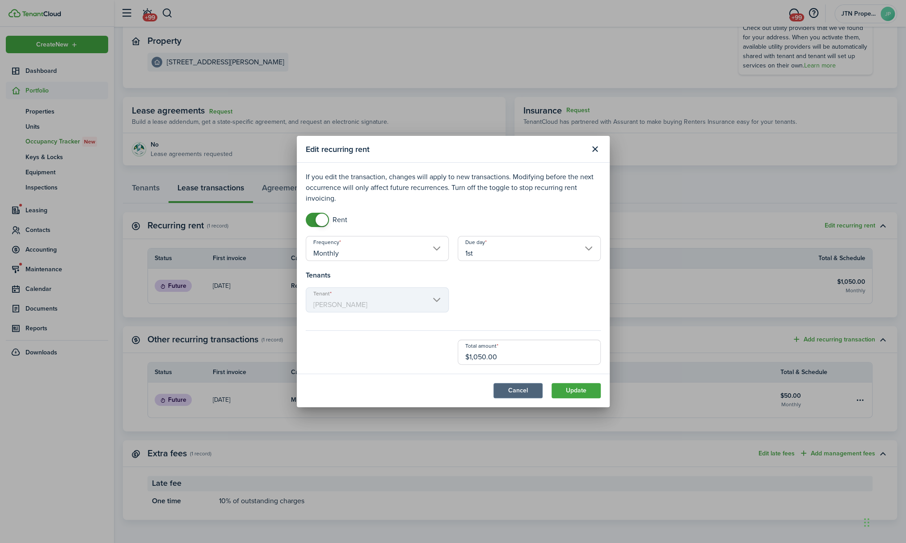
click at [516, 389] on button "Cancel" at bounding box center [517, 390] width 49 height 15
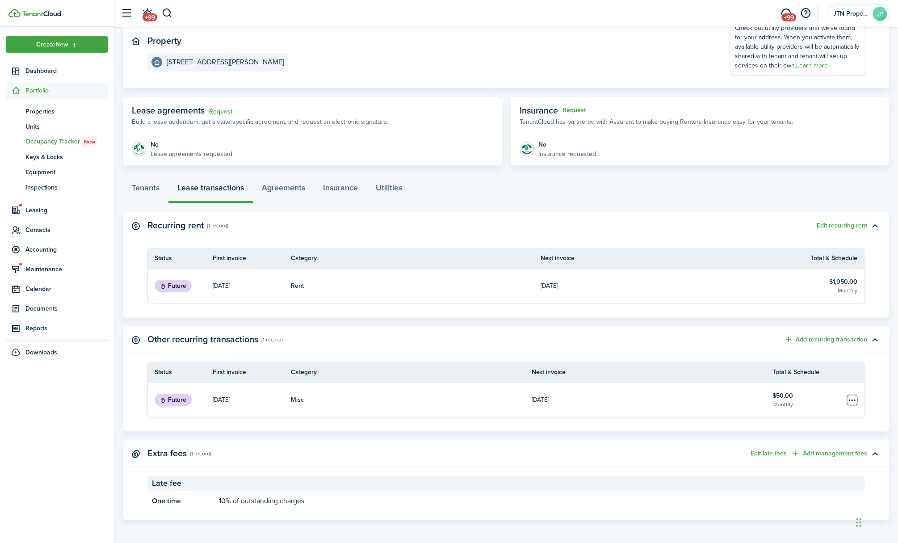
click at [855, 400] on table-menu-btn-icon "Open menu" at bounding box center [852, 400] width 11 height 11
click at [798, 416] on button "Edit" at bounding box center [818, 416] width 78 height 15
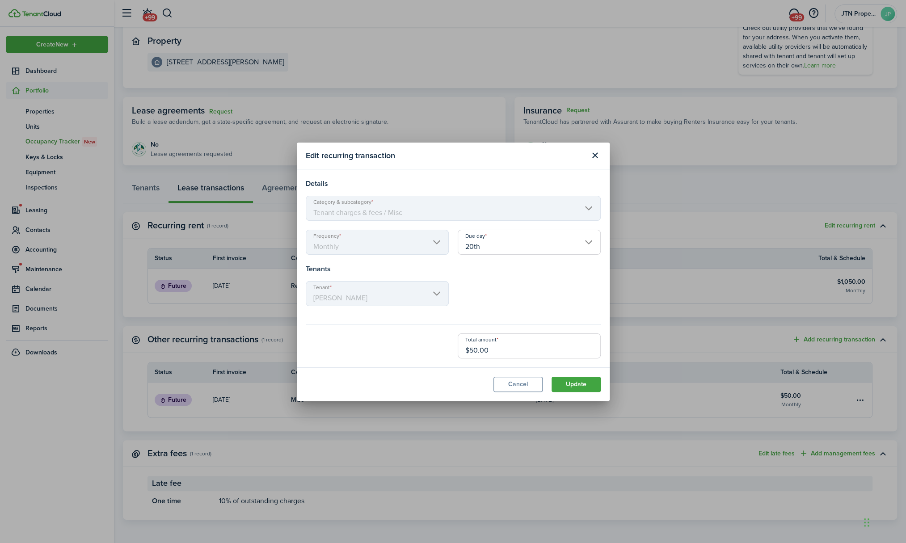
click at [585, 242] on input "20th" at bounding box center [529, 242] width 143 height 25
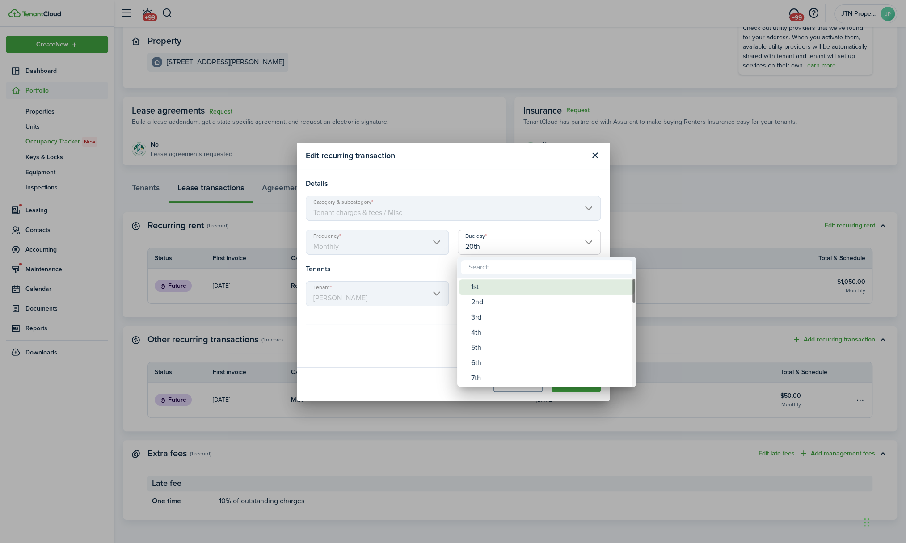
click at [521, 288] on div "1st" at bounding box center [550, 286] width 158 height 15
type input "1st"
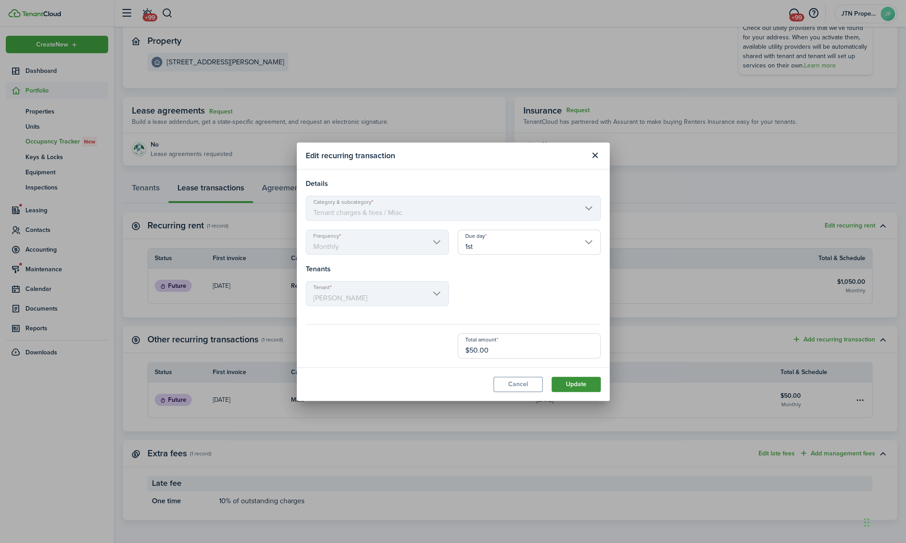
click at [571, 387] on button "Update" at bounding box center [576, 384] width 49 height 15
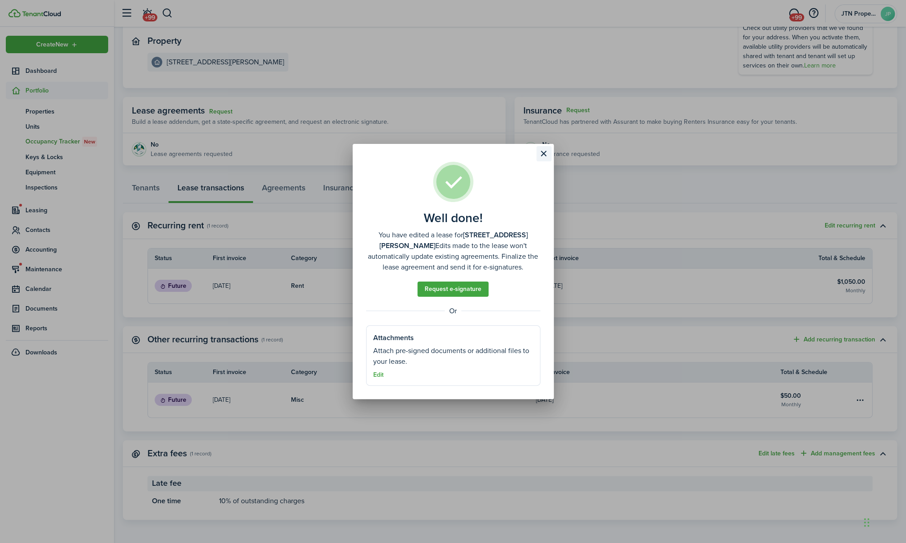
click at [541, 152] on button "Close modal" at bounding box center [543, 153] width 15 height 15
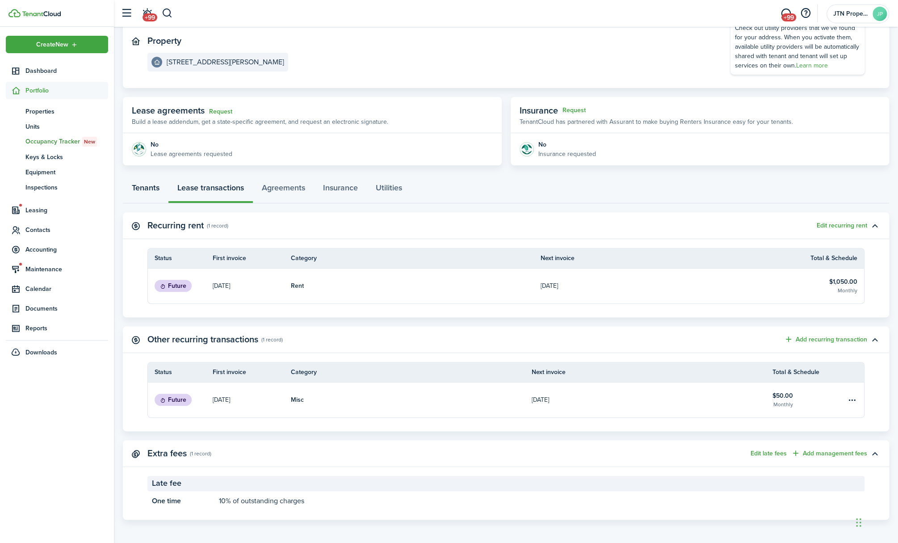
click at [140, 187] on link "Tenants" at bounding box center [146, 190] width 46 height 27
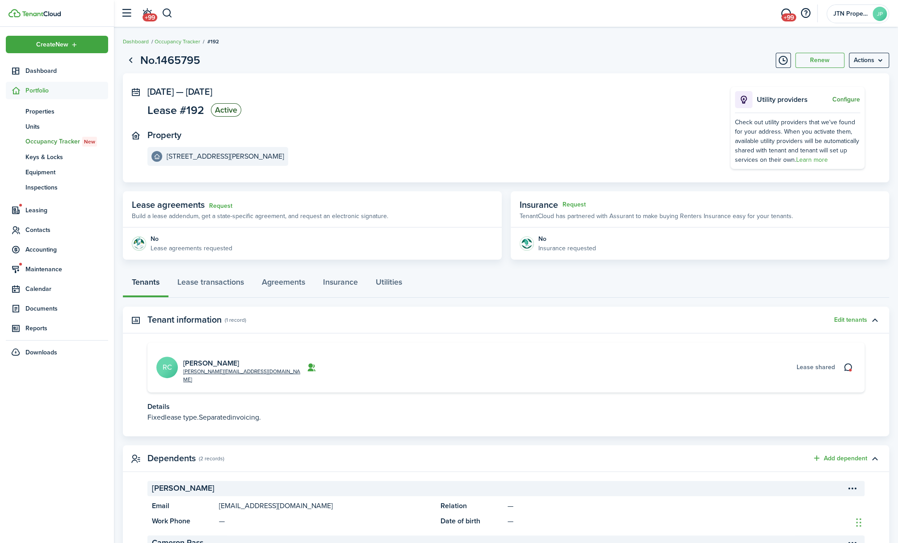
click at [845, 99] on button "Configure" at bounding box center [847, 99] width 28 height 7
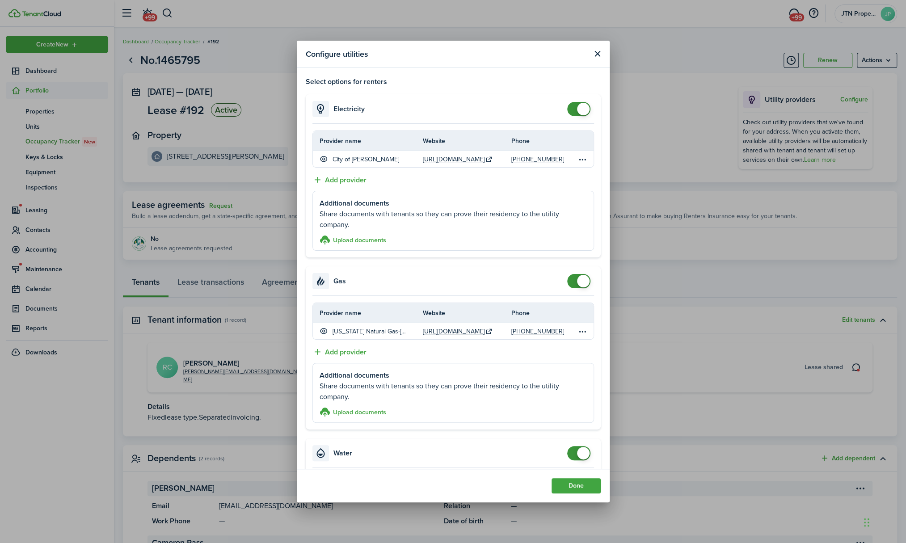
click at [595, 55] on button "Close modal" at bounding box center [597, 53] width 11 height 11
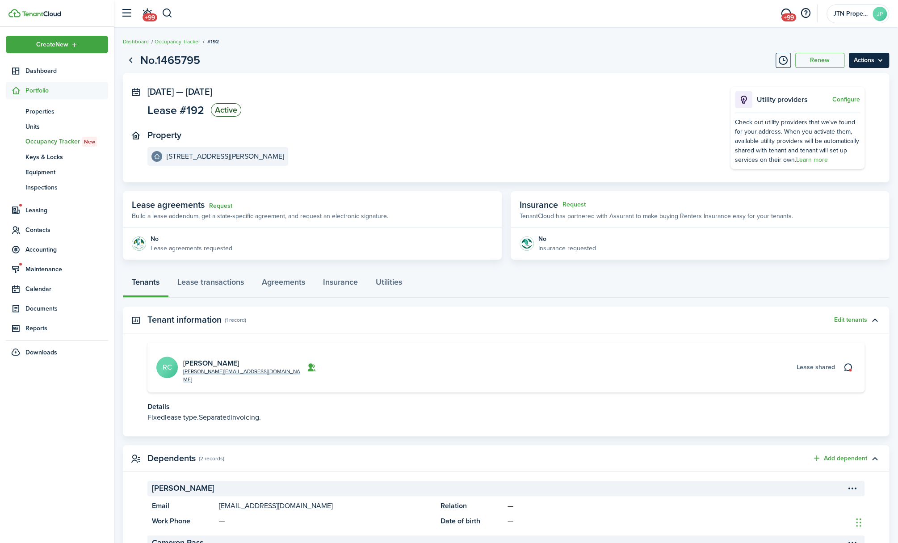
click at [879, 59] on menu-btn "Actions" at bounding box center [869, 60] width 40 height 15
click at [835, 77] on button "Edit" at bounding box center [850, 79] width 78 height 15
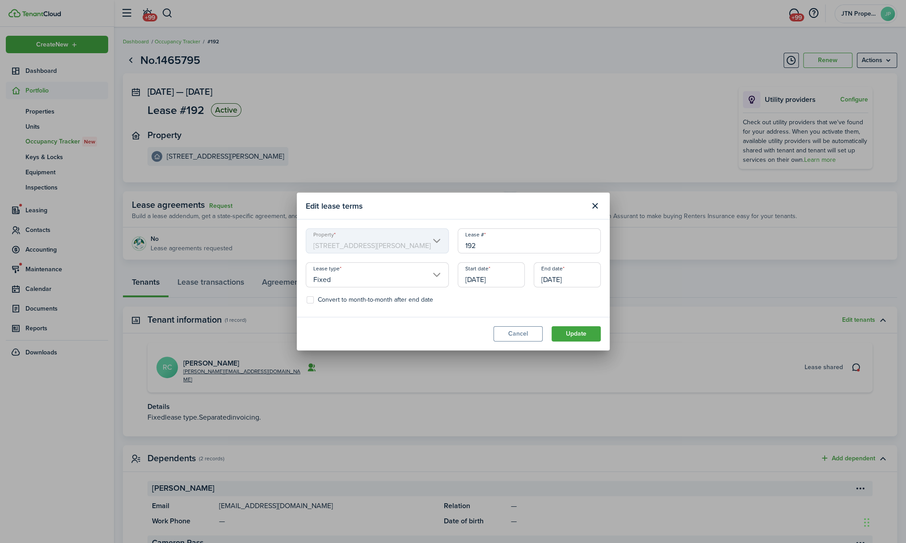
click at [496, 275] on input "[DATE]" at bounding box center [491, 274] width 67 height 25
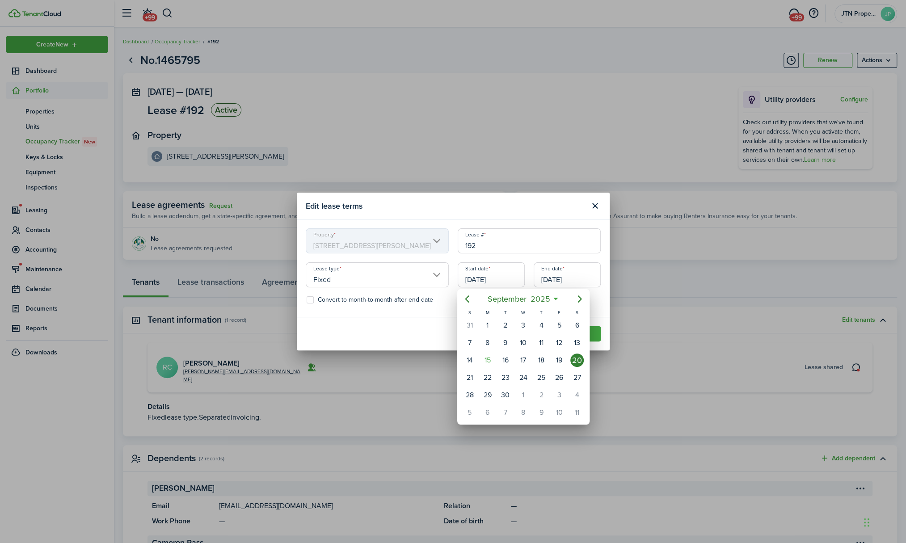
click at [508, 209] on div at bounding box center [452, 271] width 1049 height 686
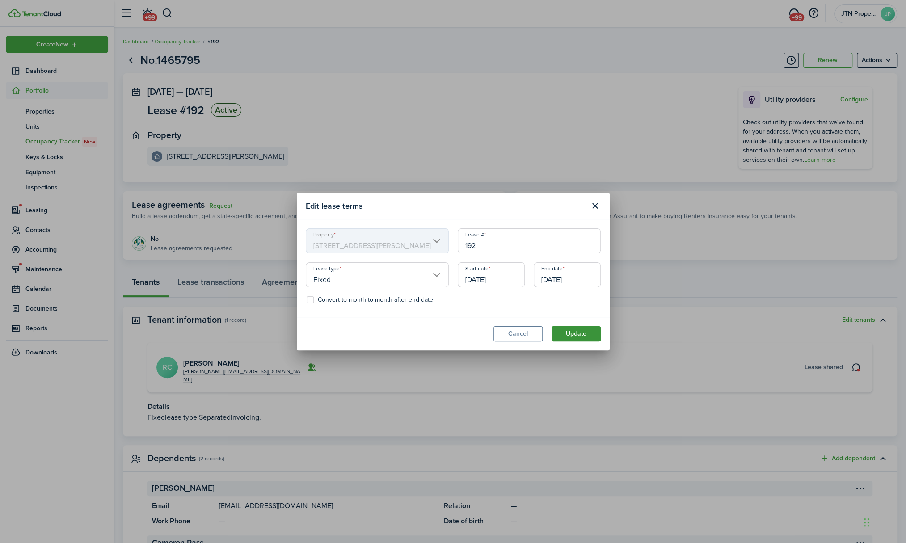
click at [573, 335] on button "Update" at bounding box center [576, 333] width 49 height 15
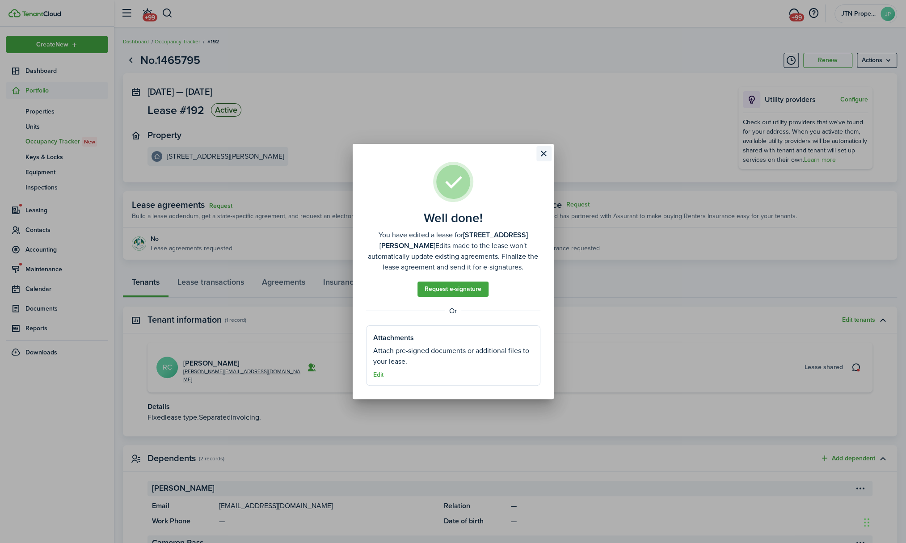
click at [543, 151] on button "Close modal" at bounding box center [543, 153] width 15 height 15
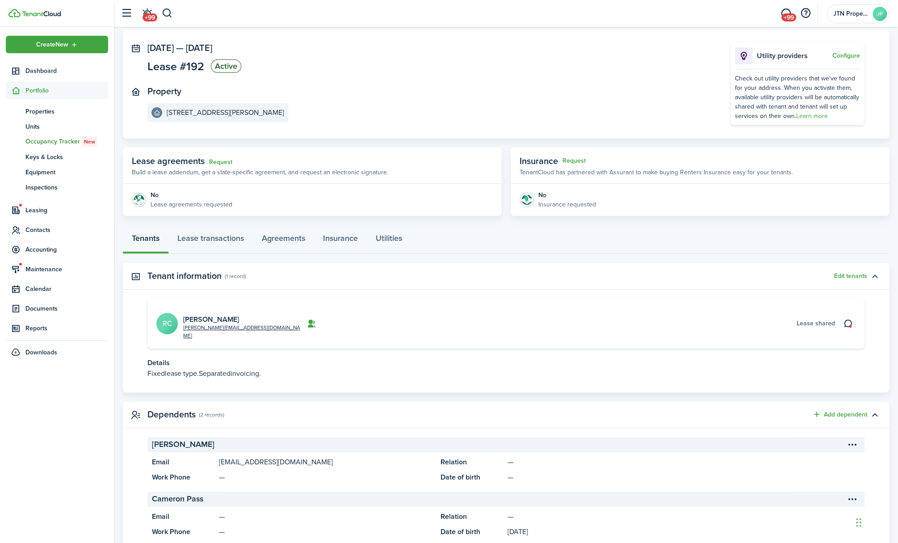
scroll to position [64, 0]
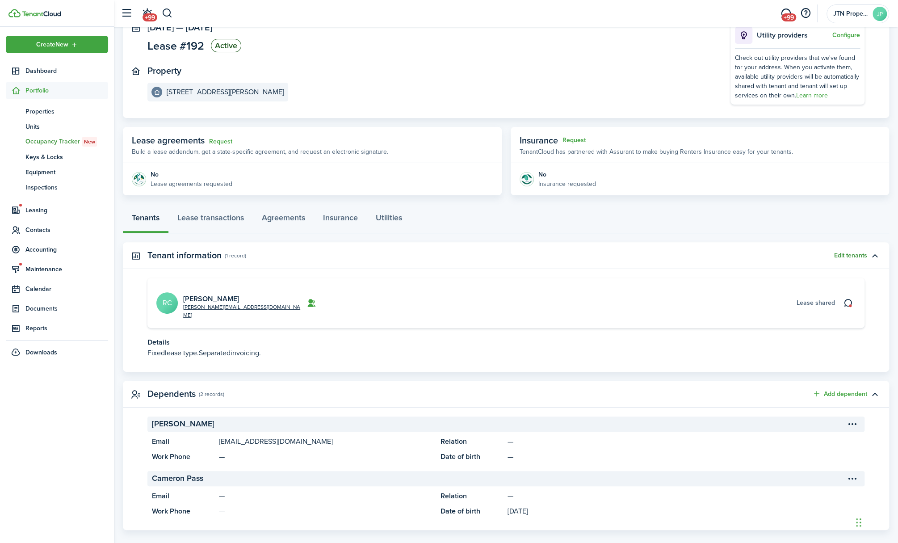
click at [859, 255] on button "Edit tenants" at bounding box center [850, 255] width 33 height 7
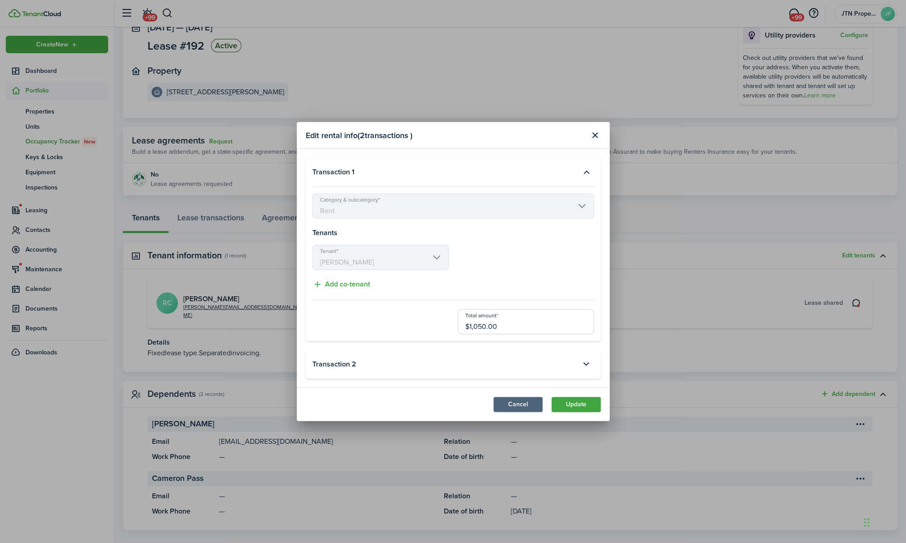
click at [518, 404] on button "Cancel" at bounding box center [517, 404] width 49 height 15
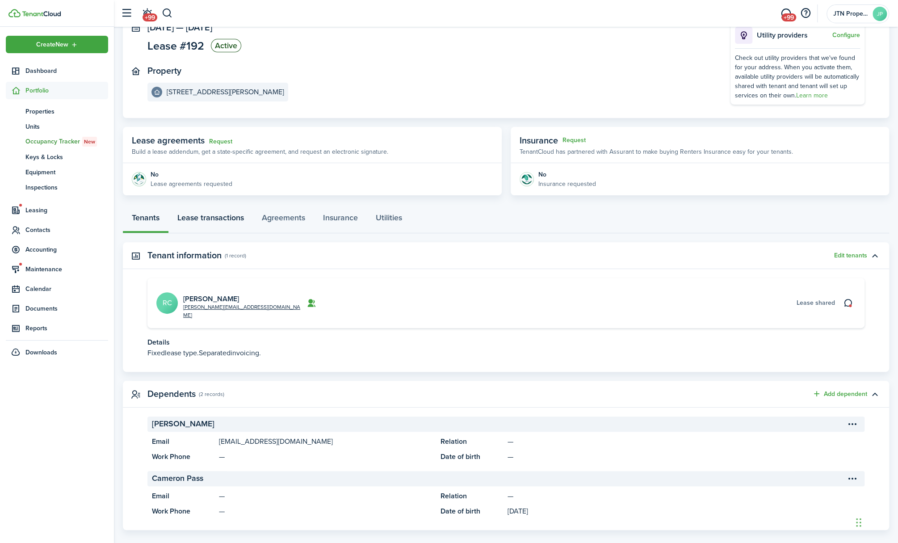
click at [215, 218] on link "Lease transactions" at bounding box center [210, 219] width 84 height 27
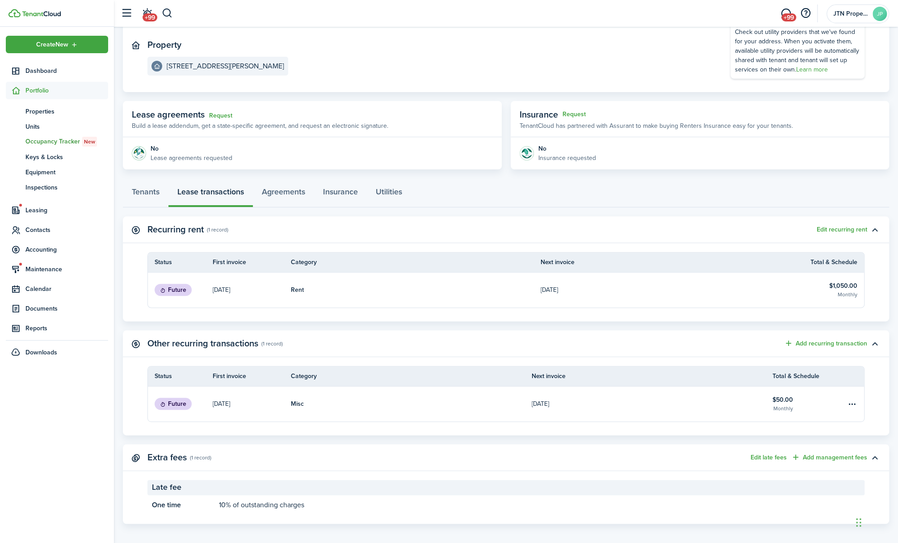
scroll to position [94, 0]
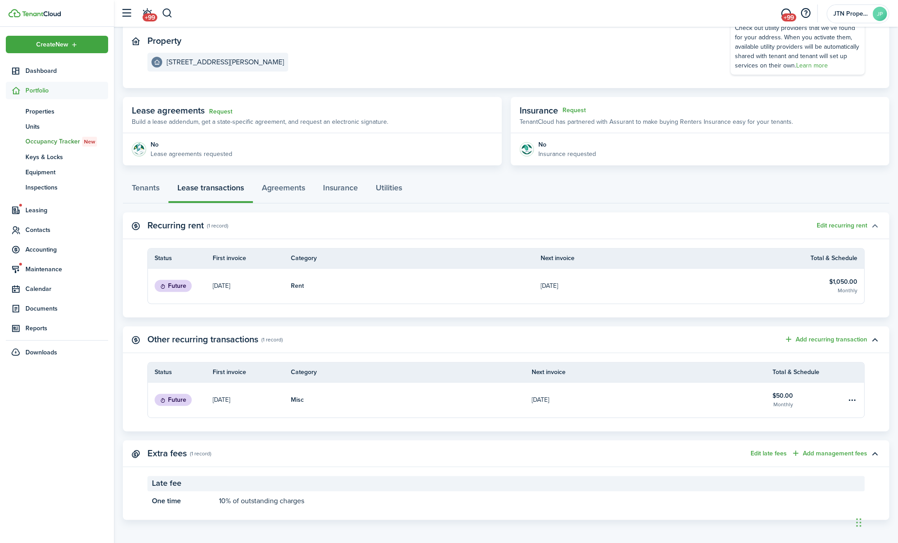
click at [868, 222] on button "button" at bounding box center [874, 225] width 15 height 15
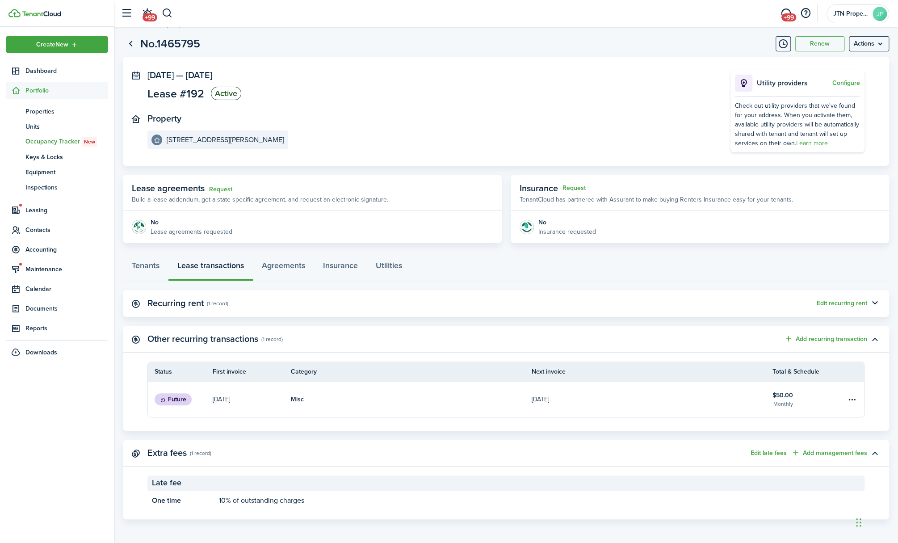
click at [853, 309] on panel-main-header "Recurring rent (1 record) Edit recurring rent" at bounding box center [506, 303] width 766 height 27
click at [853, 301] on button "Edit recurring rent" at bounding box center [842, 303] width 51 height 7
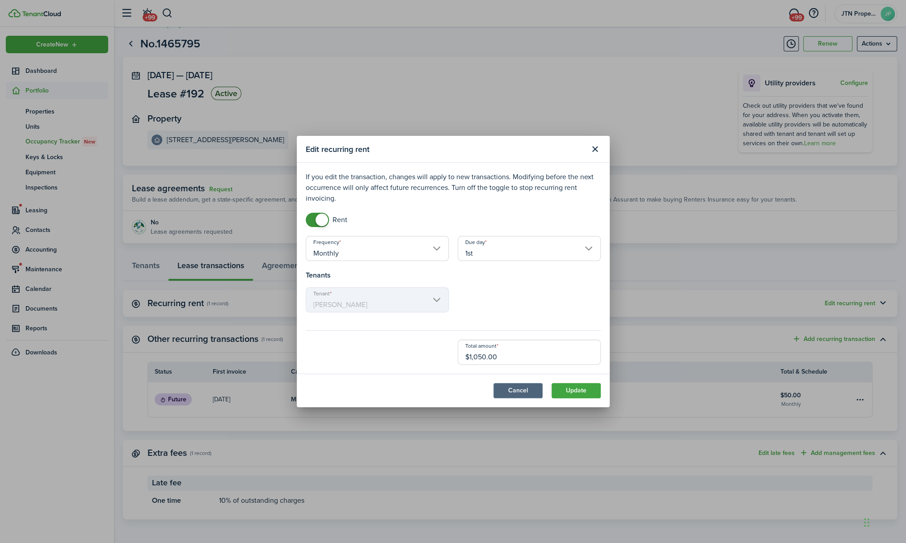
click at [504, 389] on button "Cancel" at bounding box center [517, 390] width 49 height 15
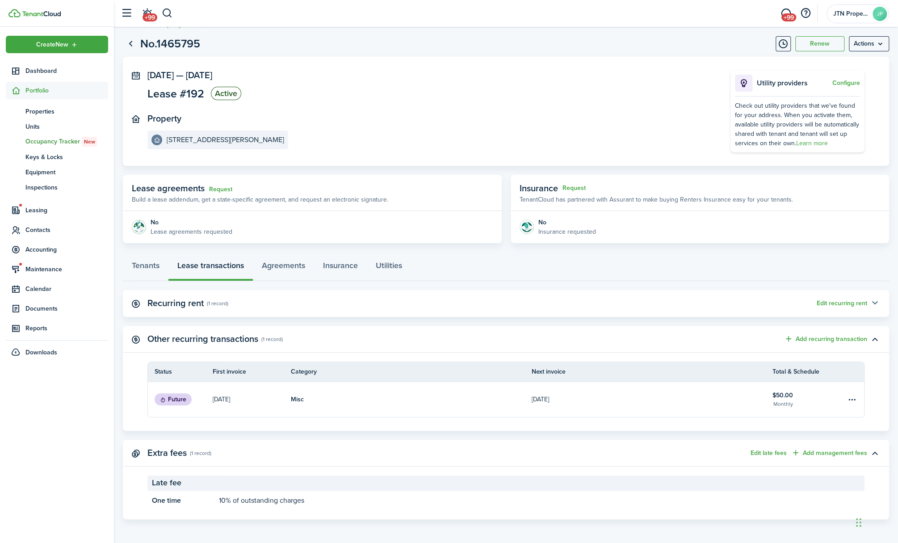
click at [875, 303] on button "button" at bounding box center [874, 303] width 15 height 15
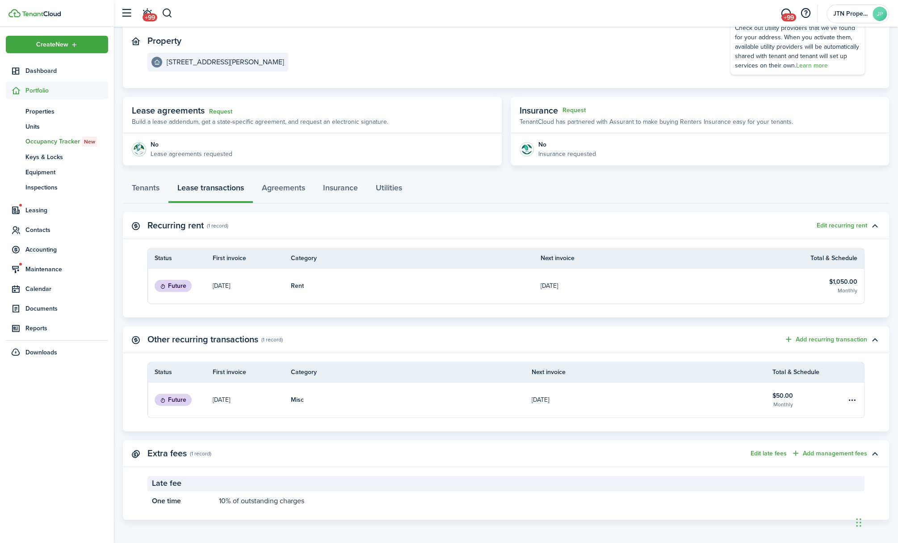
scroll to position [0, 0]
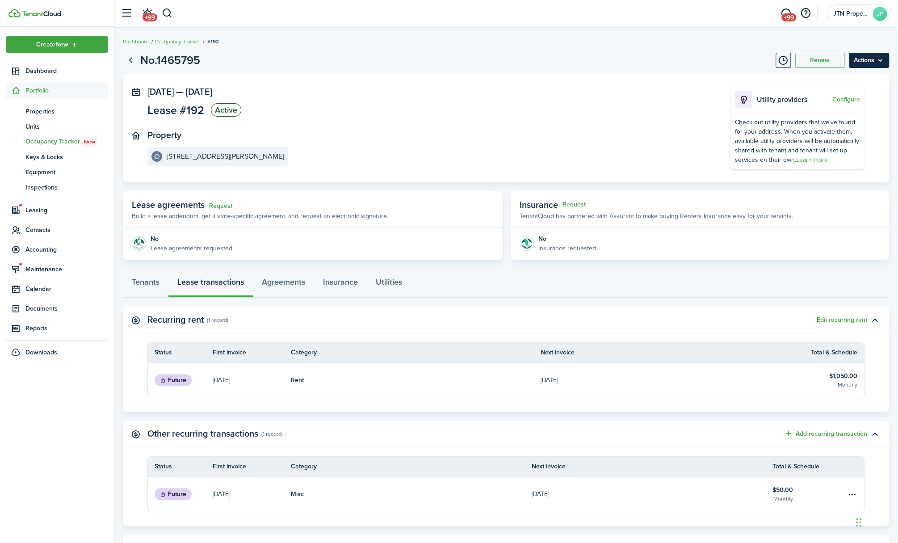
click at [878, 60] on menu-btn "Actions" at bounding box center [869, 60] width 40 height 15
click at [843, 76] on button "Edit" at bounding box center [850, 79] width 78 height 15
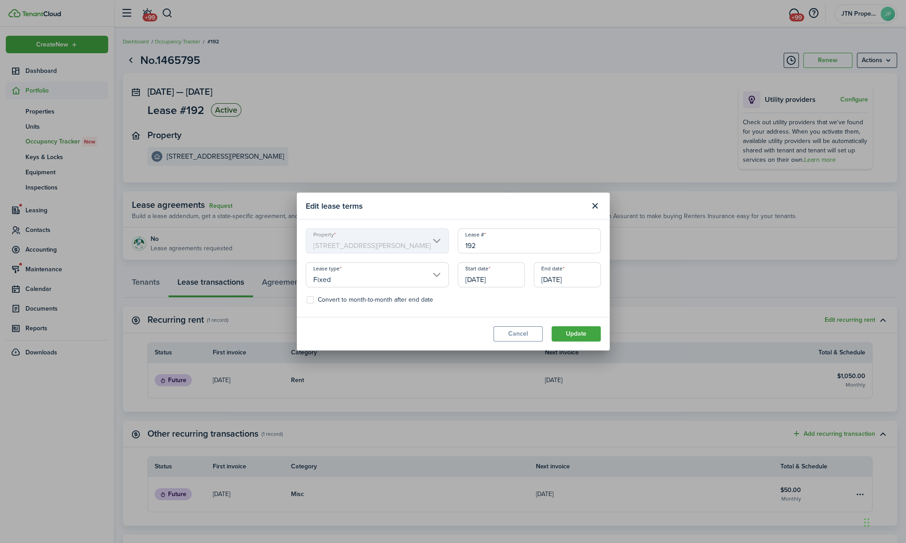
click at [492, 275] on input "[DATE]" at bounding box center [491, 274] width 67 height 25
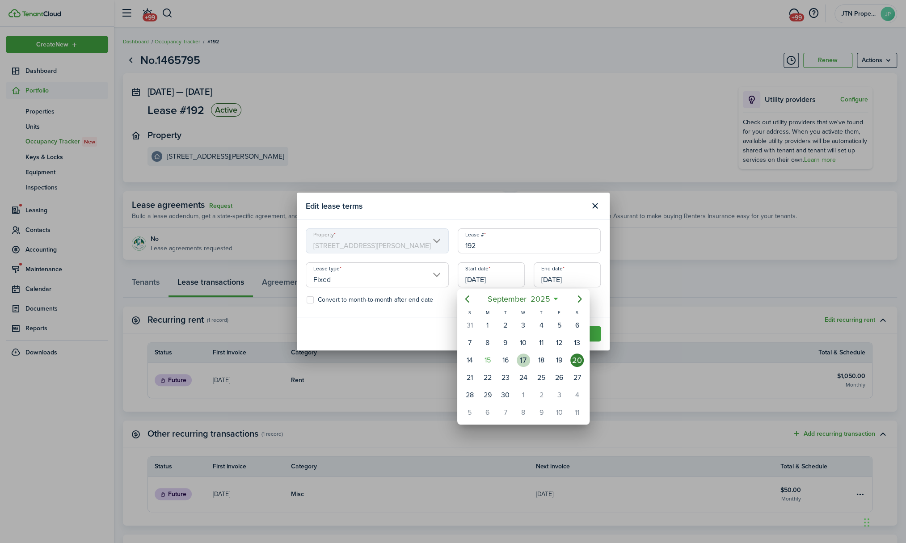
click at [522, 358] on div "17" at bounding box center [523, 360] width 13 height 13
type input "[DATE]"
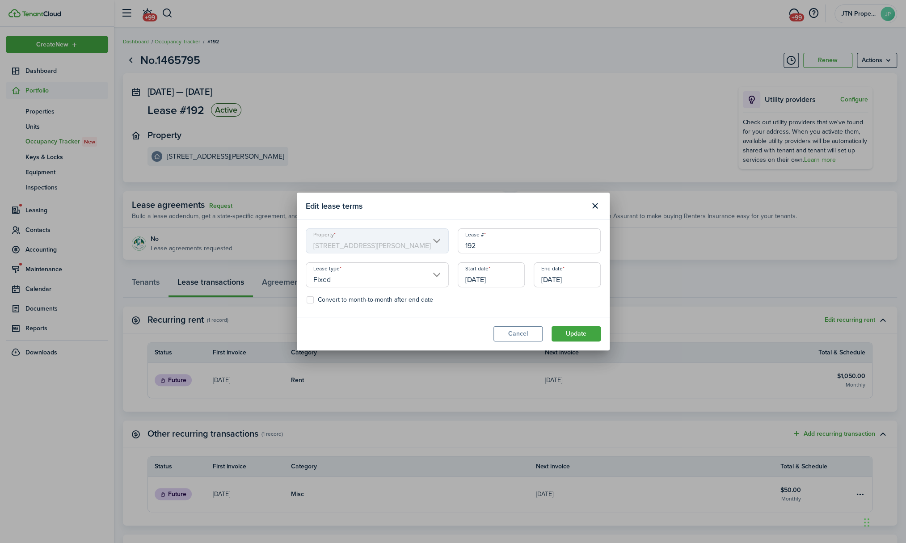
click at [556, 275] on input "[DATE]" at bounding box center [567, 274] width 67 height 25
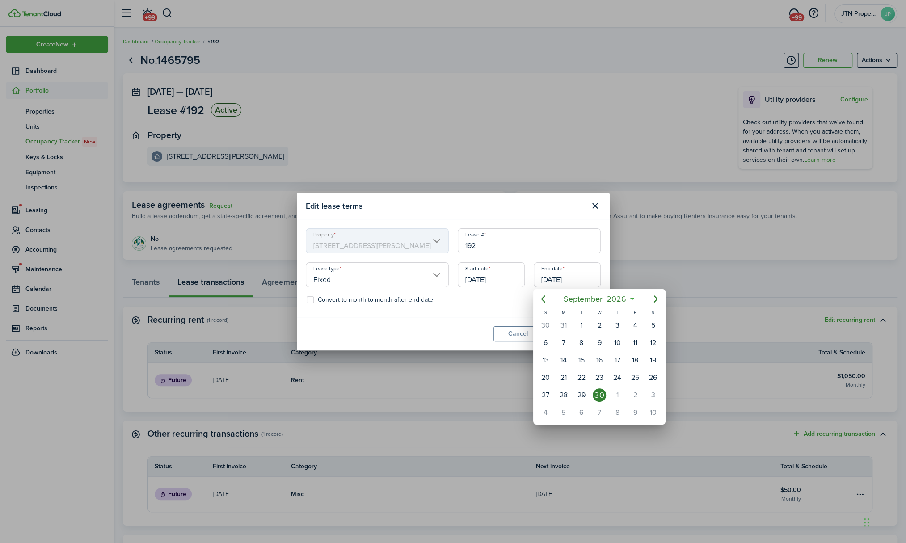
click at [518, 198] on div at bounding box center [452, 271] width 1049 height 686
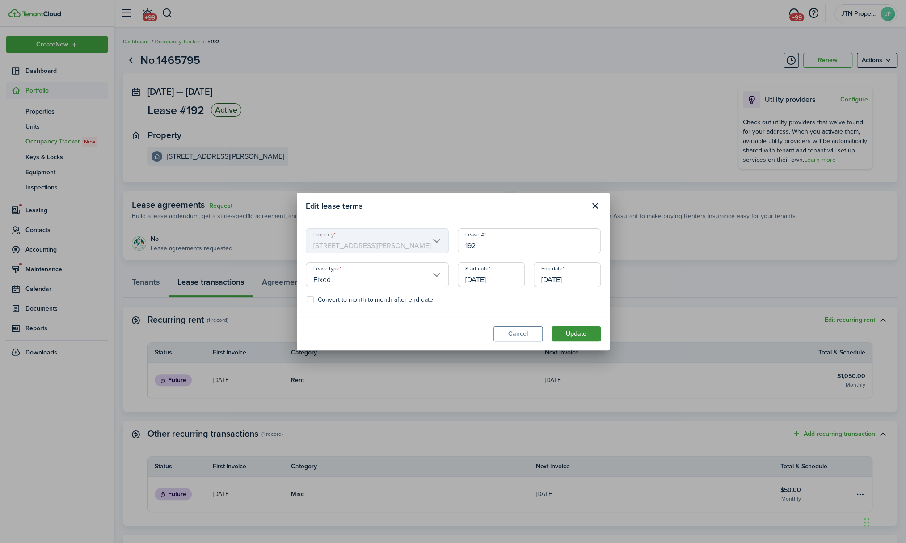
click at [569, 336] on button "Update" at bounding box center [576, 333] width 49 height 15
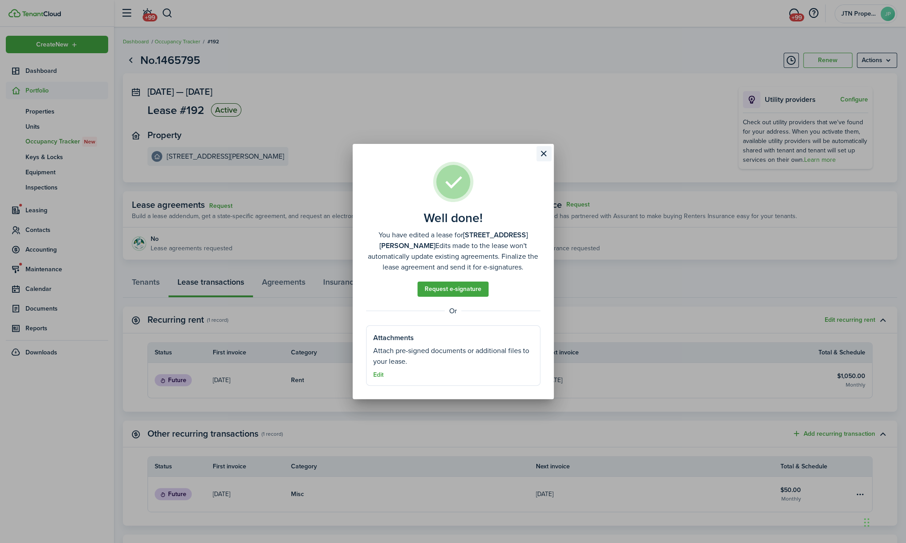
click at [544, 156] on button "Close modal" at bounding box center [543, 153] width 15 height 15
